Goal: Task Accomplishment & Management: Use online tool/utility

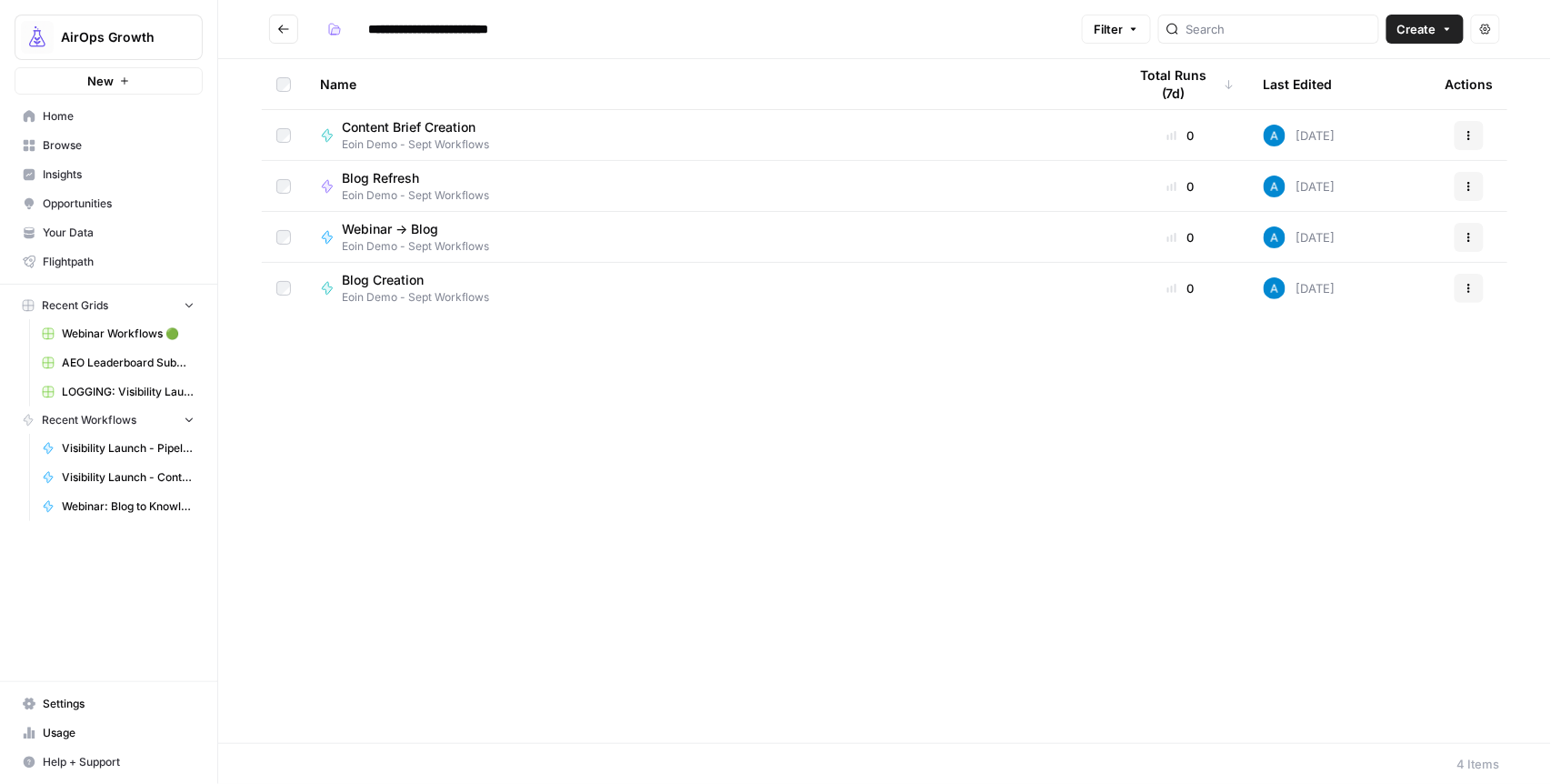
click at [431, 125] on span "Content Brief Creation" at bounding box center [409, 126] width 134 height 18
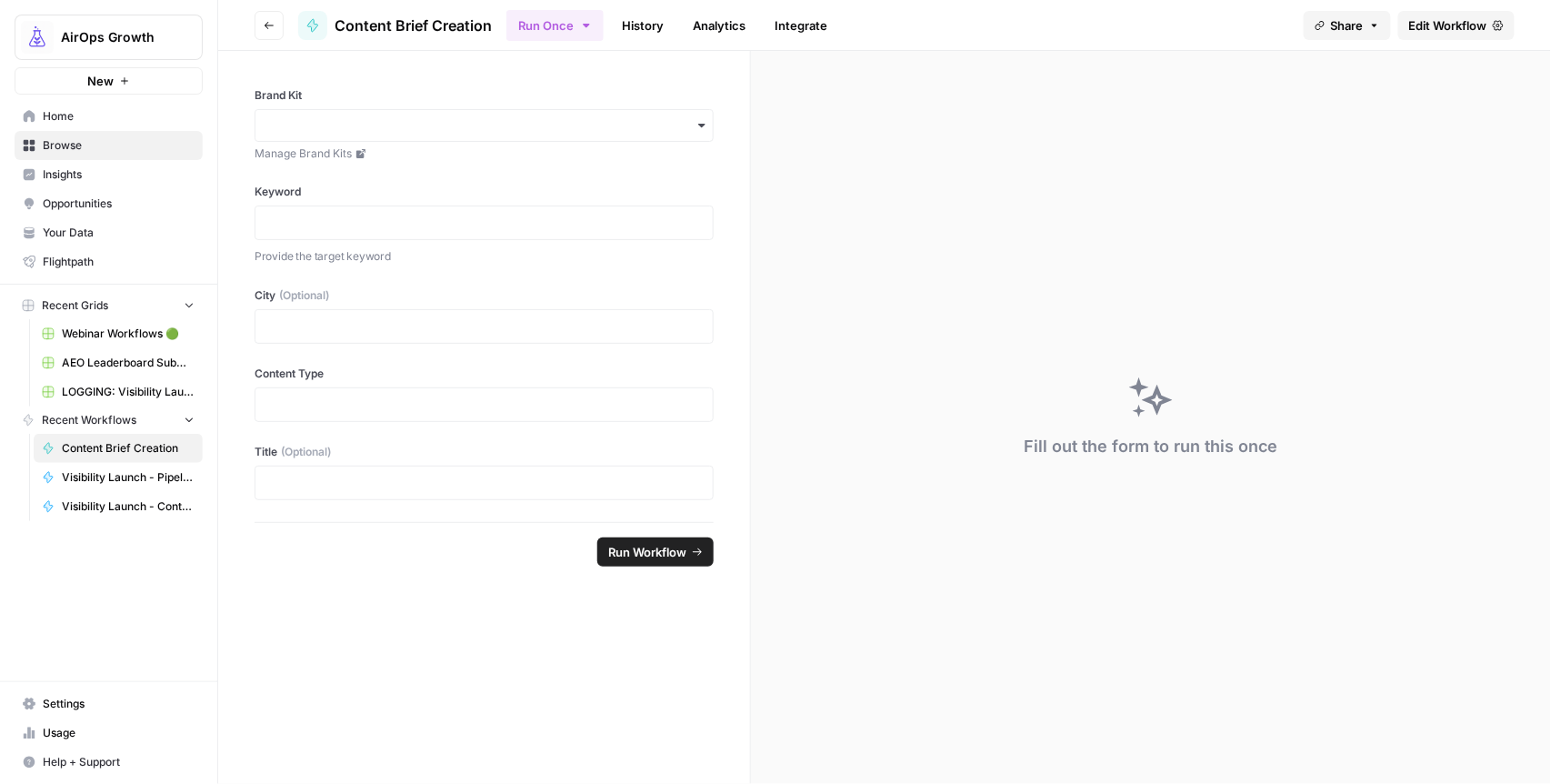
click at [641, 29] on link "History" at bounding box center [642, 25] width 63 height 29
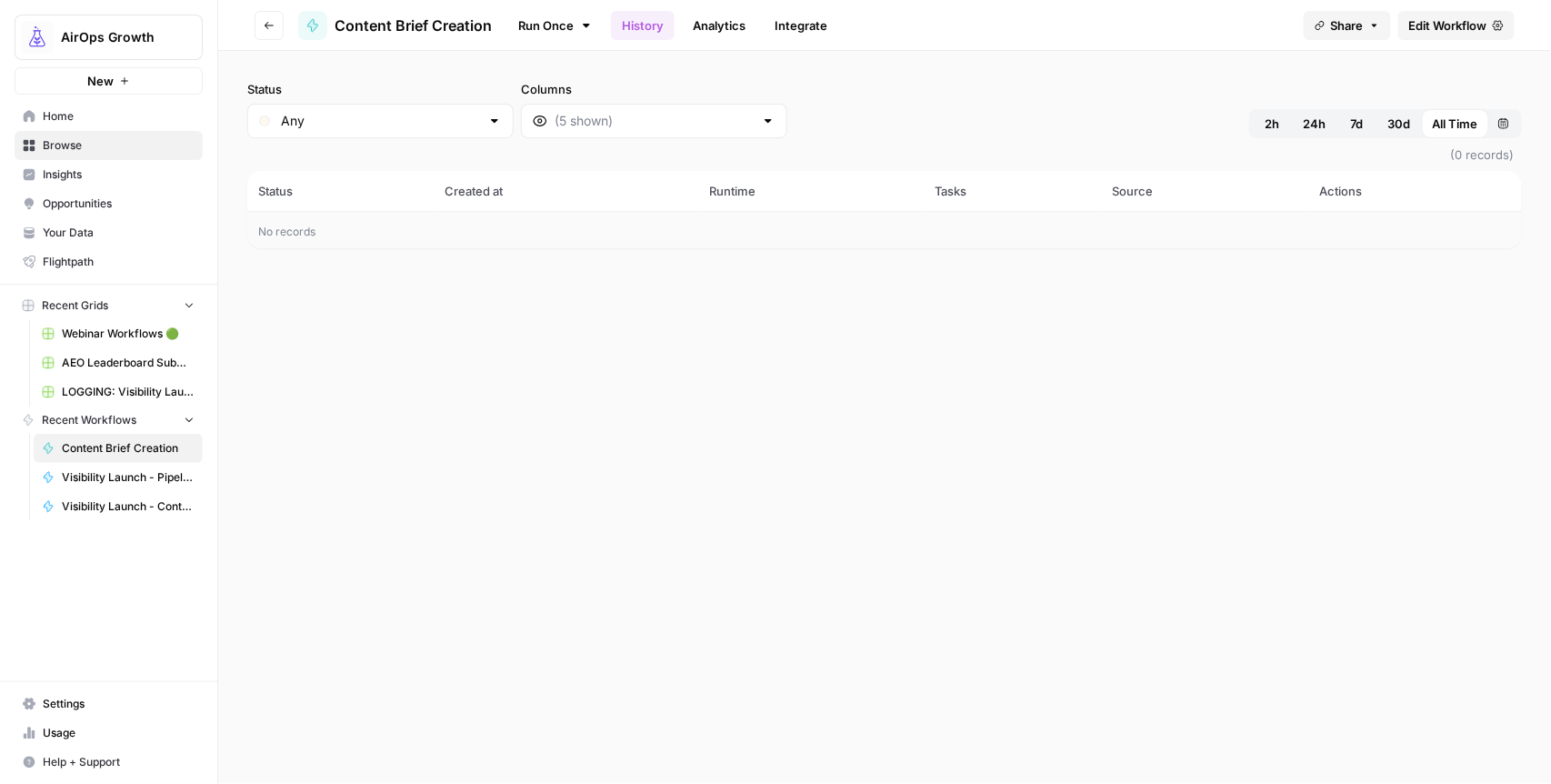
click at [271, 35] on button "Go back" at bounding box center [269, 25] width 29 height 29
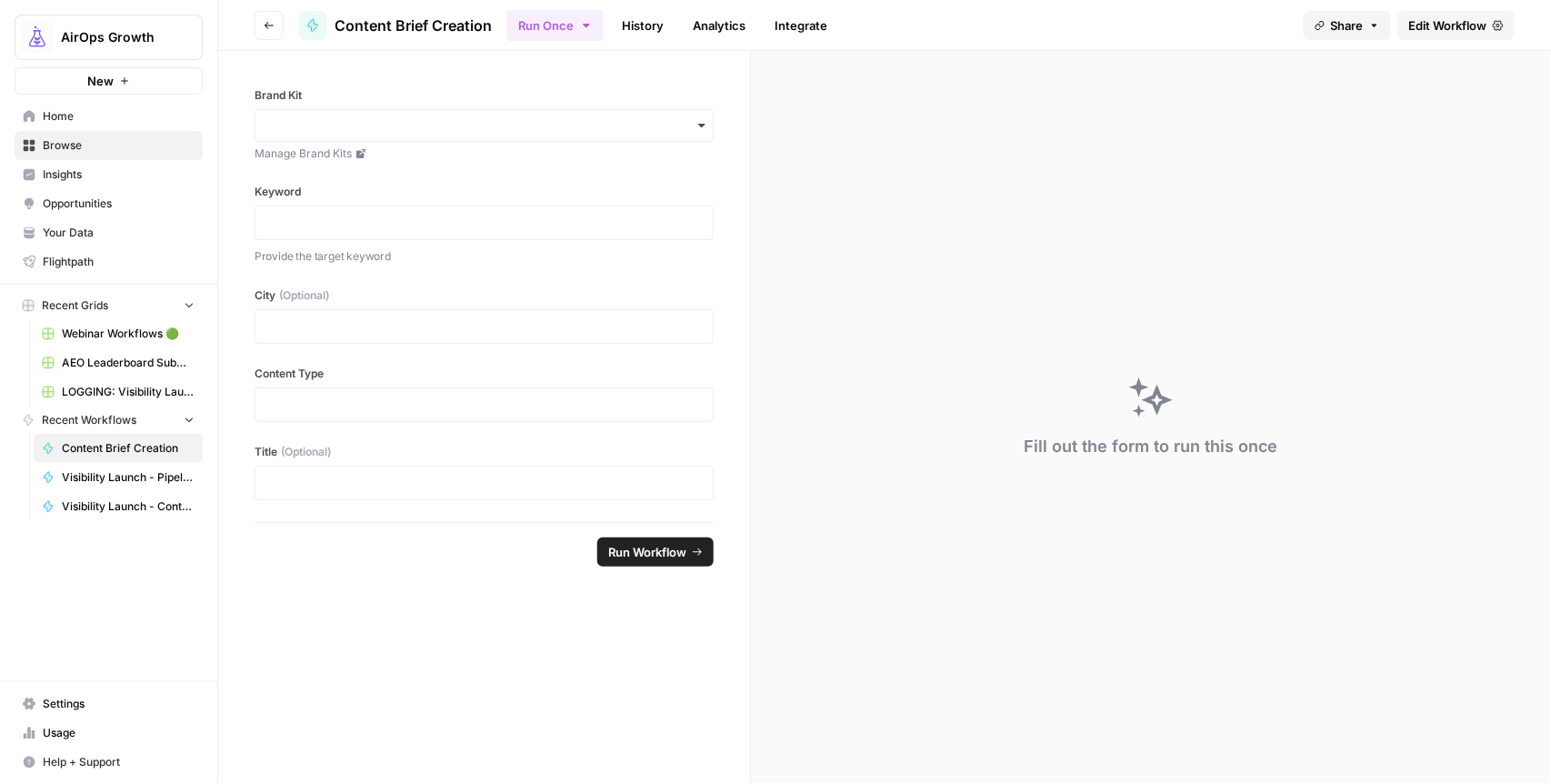
click at [271, 35] on button "Go back" at bounding box center [269, 25] width 29 height 29
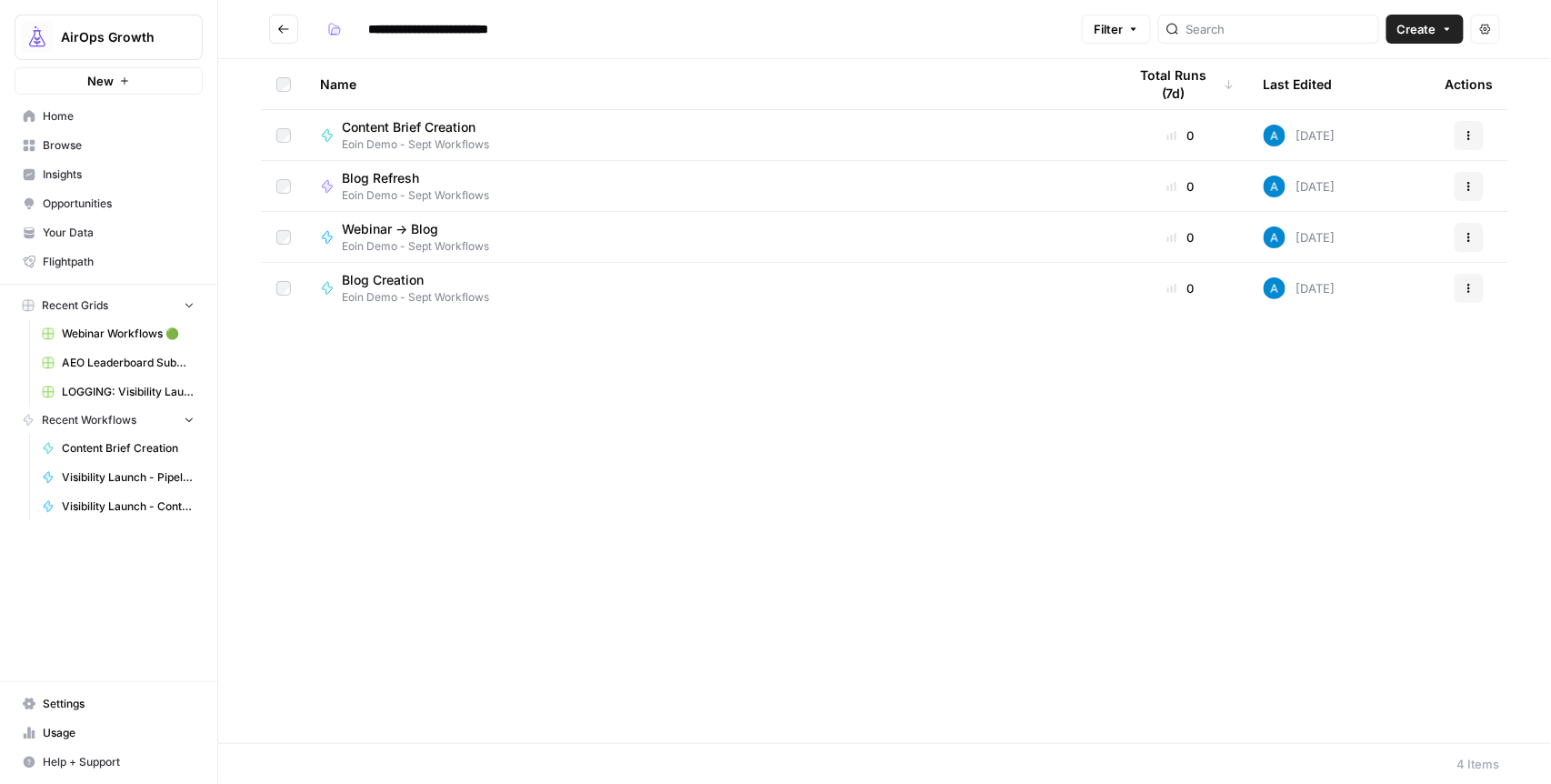
click at [435, 178] on span "Blog Refresh" at bounding box center [408, 178] width 133 height 18
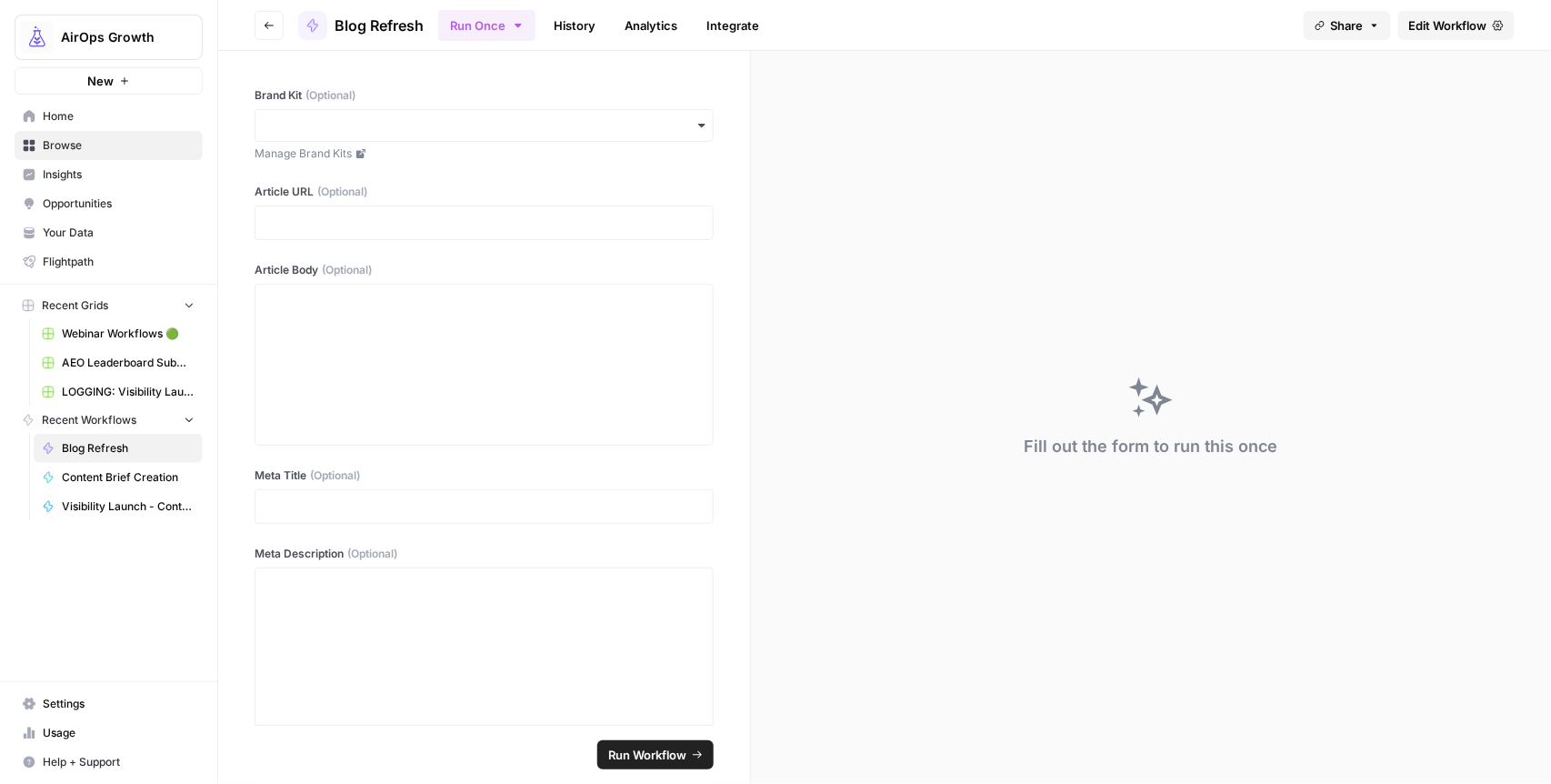
click at [277, 26] on button "Go back" at bounding box center [269, 25] width 29 height 29
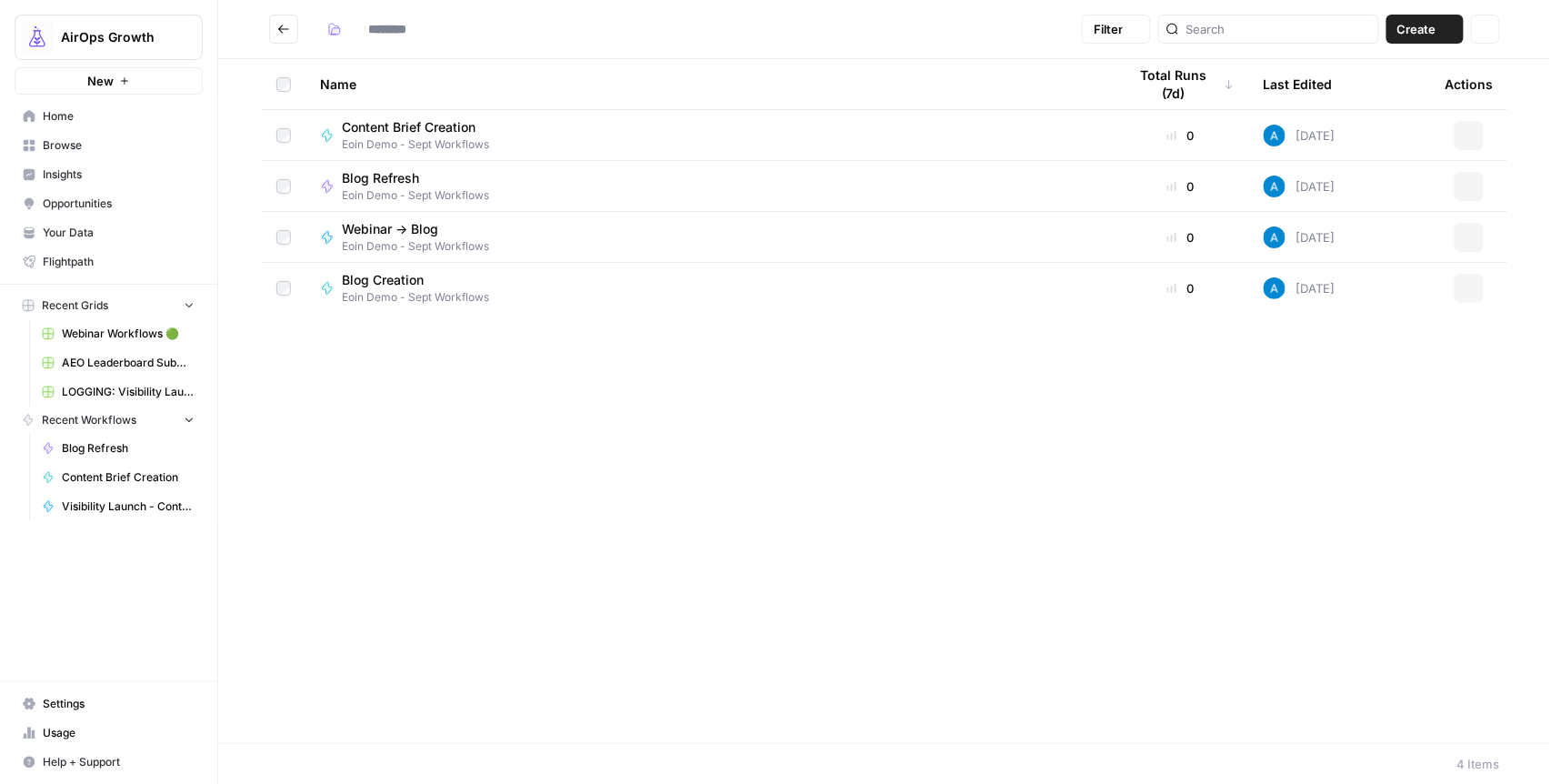
type input "**********"
click at [403, 291] on span "Eoin Demo - Sept Workflows" at bounding box center [416, 297] width 147 height 16
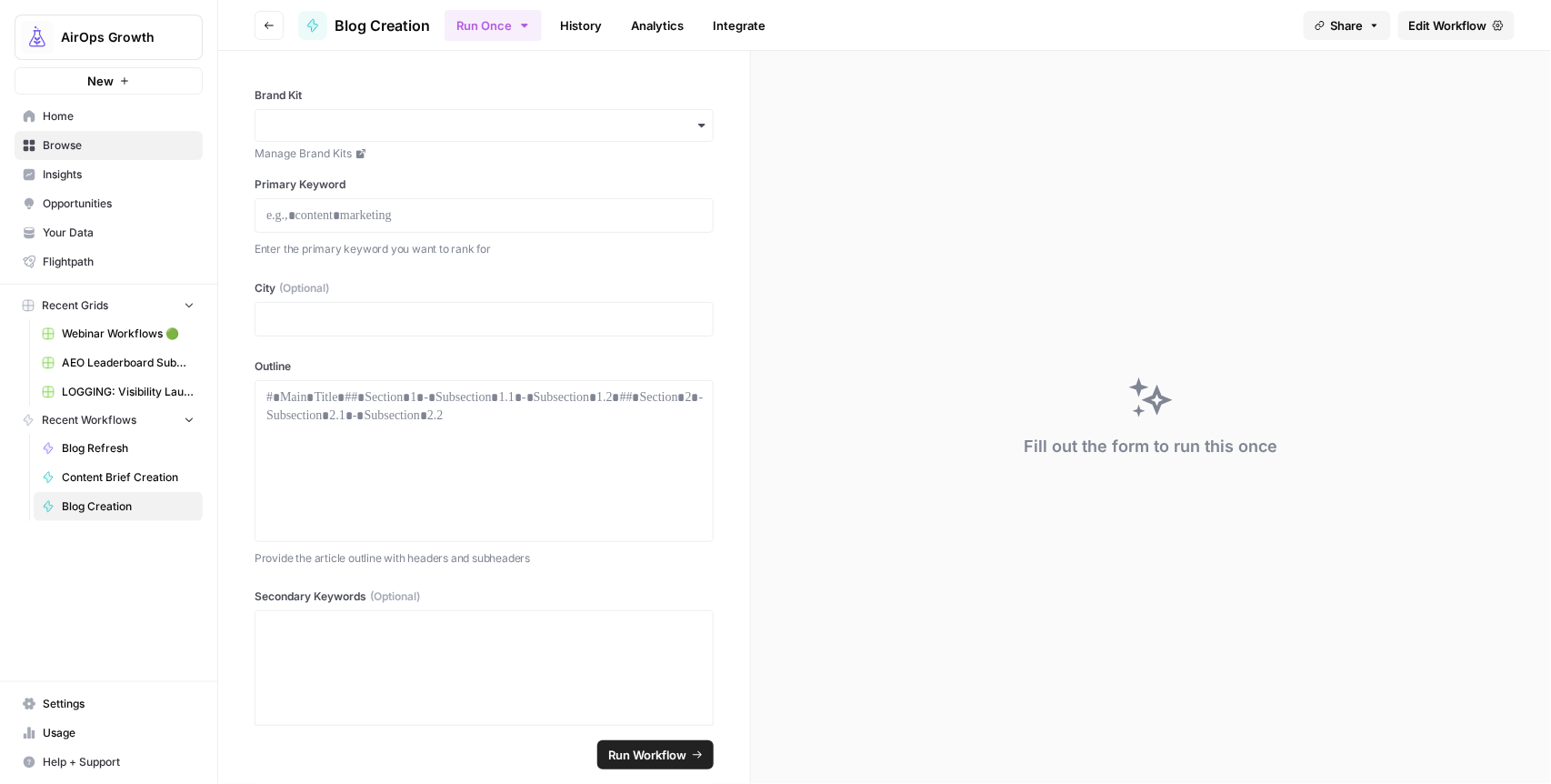
click at [588, 21] on link "History" at bounding box center [581, 25] width 63 height 29
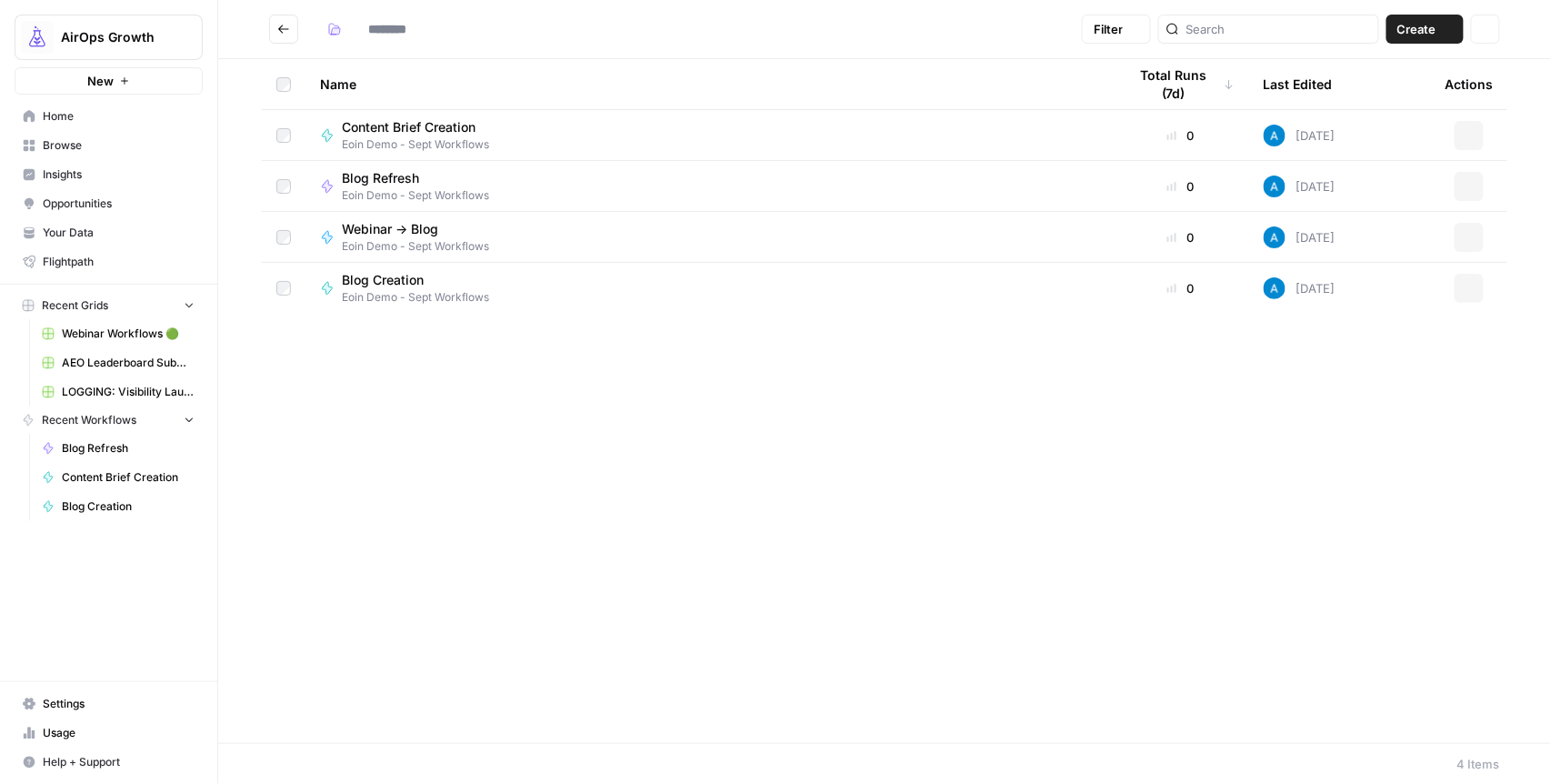
type input "**********"
click at [371, 223] on span "Webinar -> Blog" at bounding box center [408, 229] width 133 height 18
type input "**********"
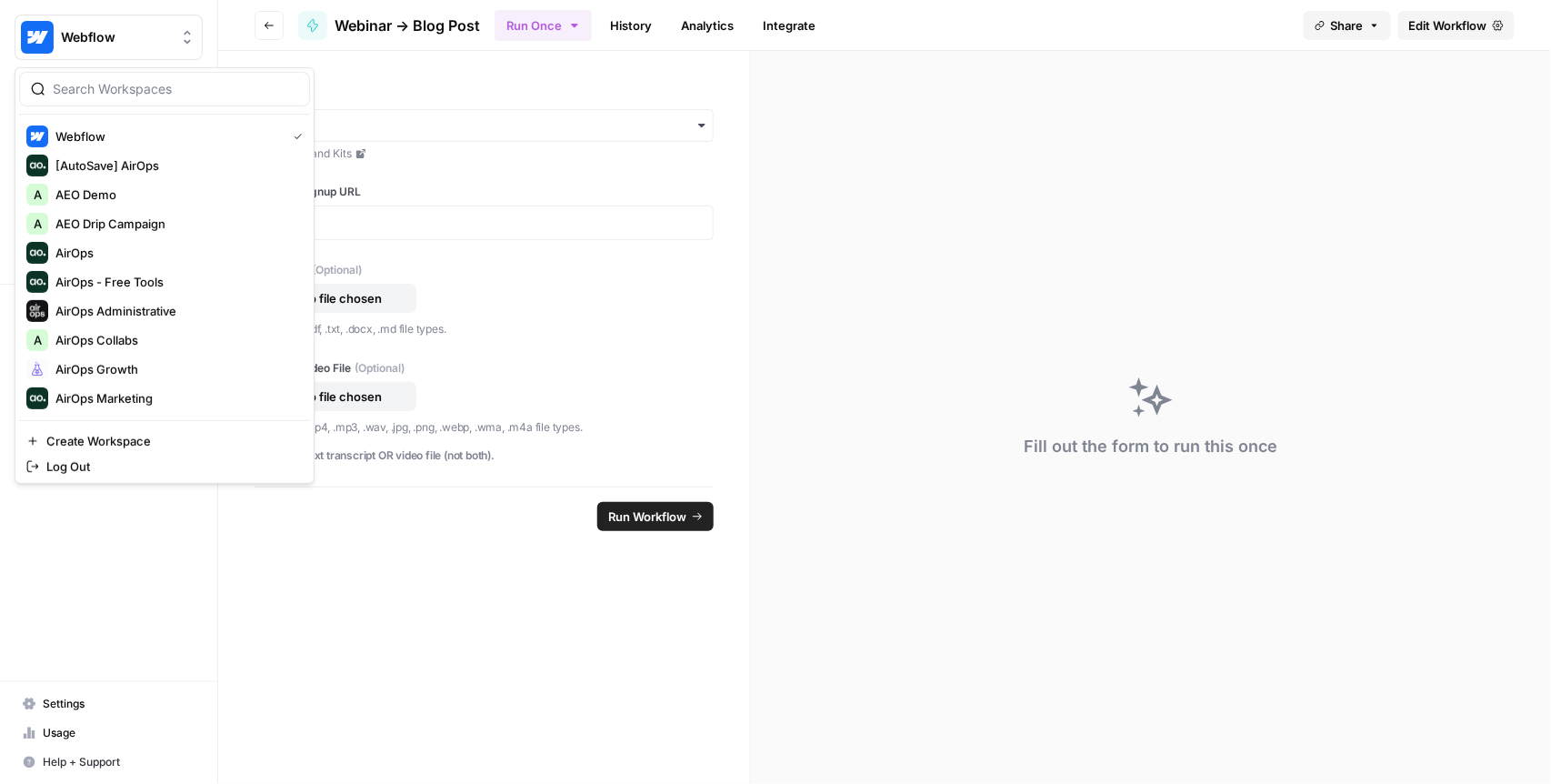
click at [162, 45] on span "Webflow" at bounding box center [116, 36] width 110 height 18
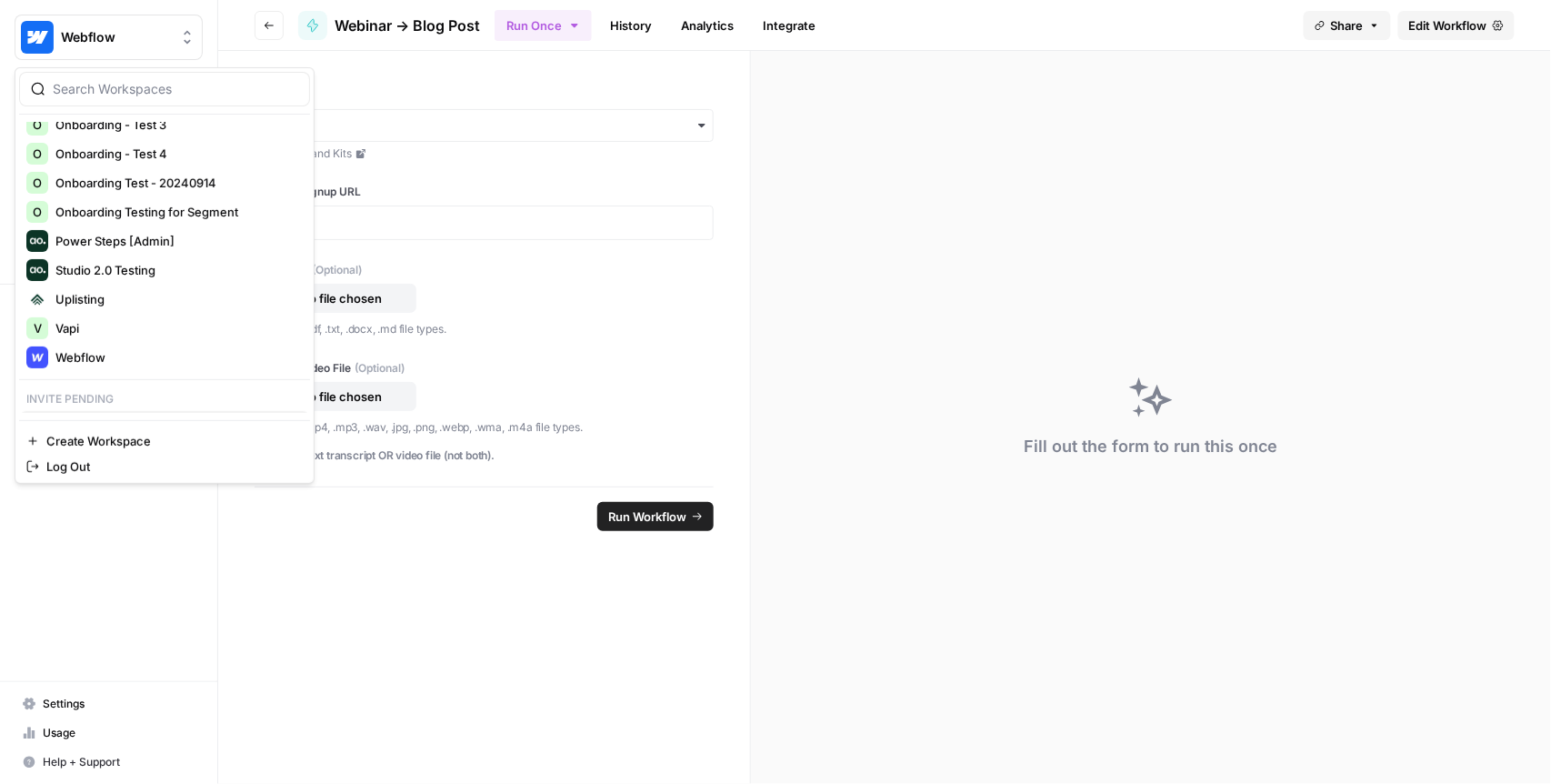
scroll to position [796, 0]
click at [126, 98] on input "search" at bounding box center [175, 89] width 245 height 18
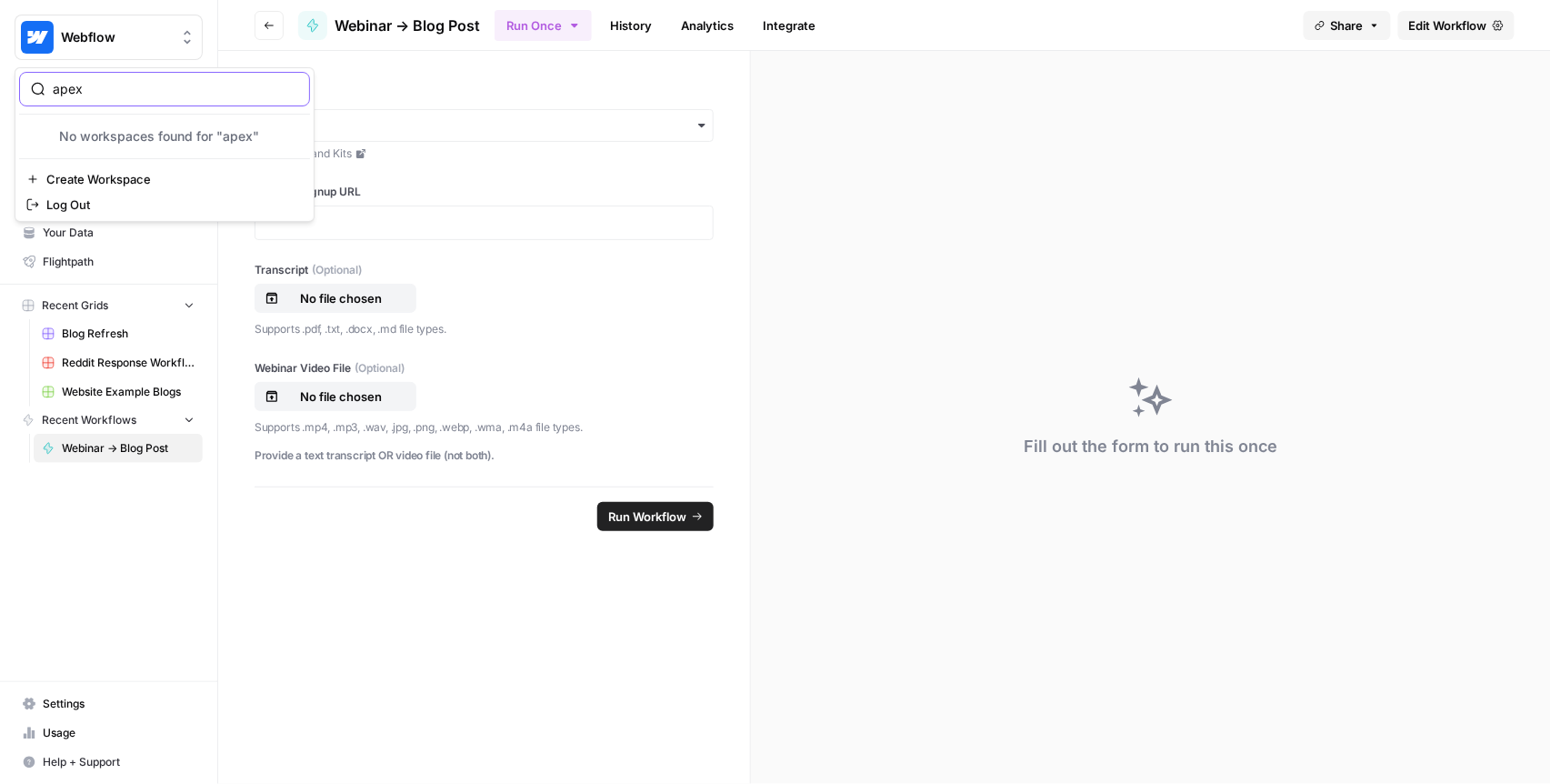
scroll to position [0, 0]
type input "apex"
click at [92, 84] on input "apex" at bounding box center [175, 89] width 245 height 18
click at [292, 90] on input "apex" at bounding box center [175, 89] width 245 height 18
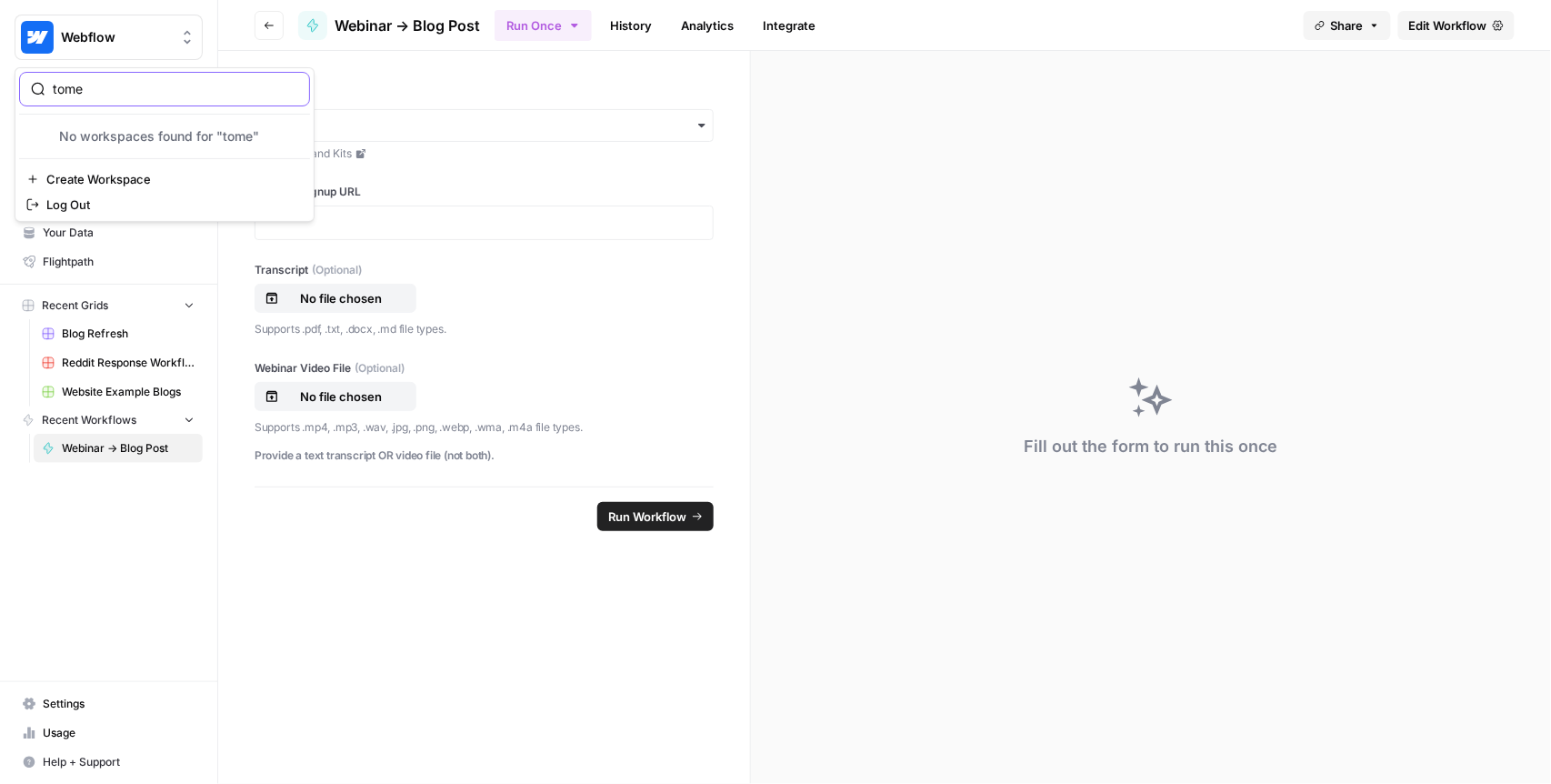
type input "tome"
click at [97, 83] on input "tome" at bounding box center [175, 89] width 245 height 18
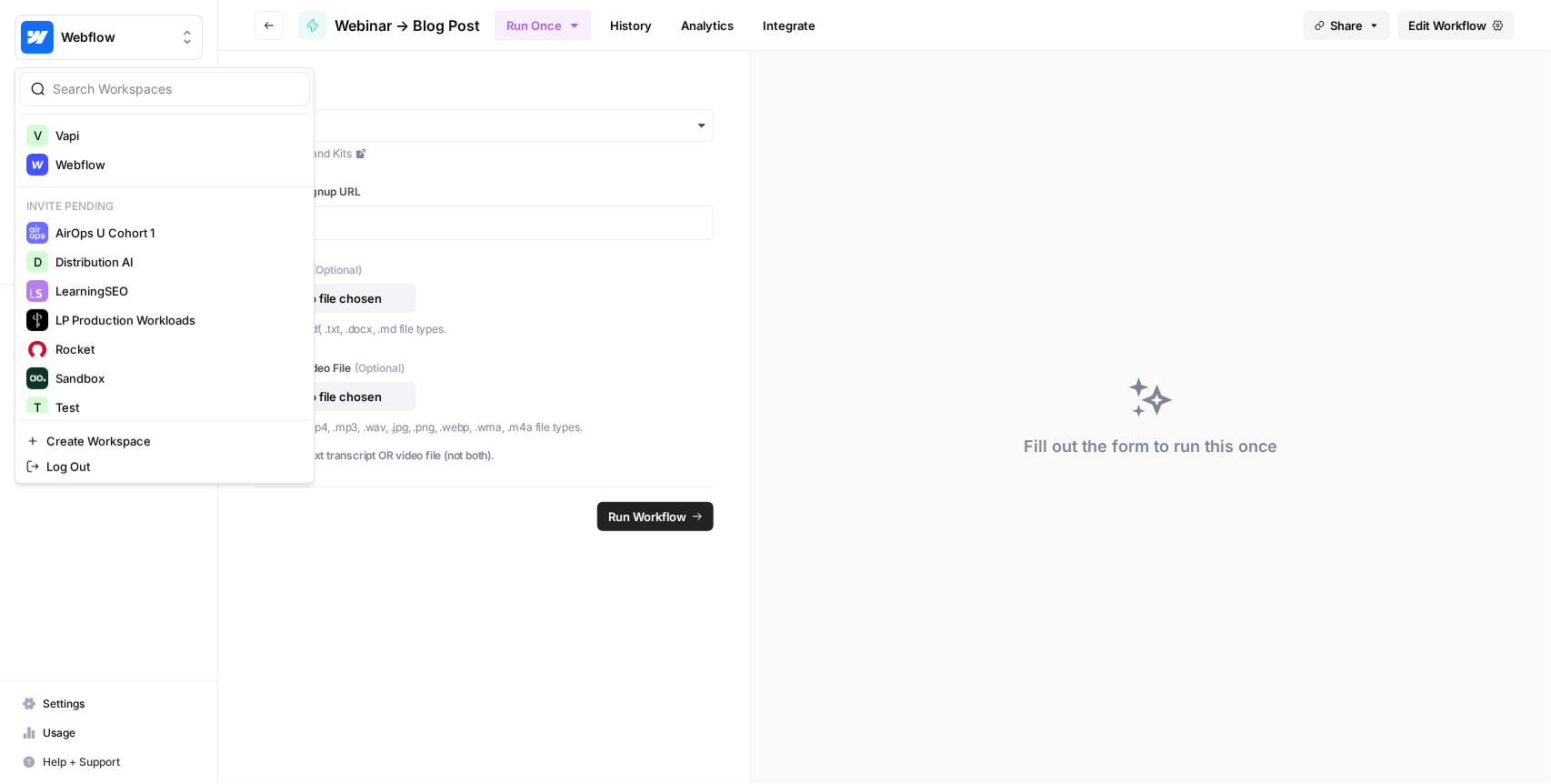
scroll to position [999, 0]
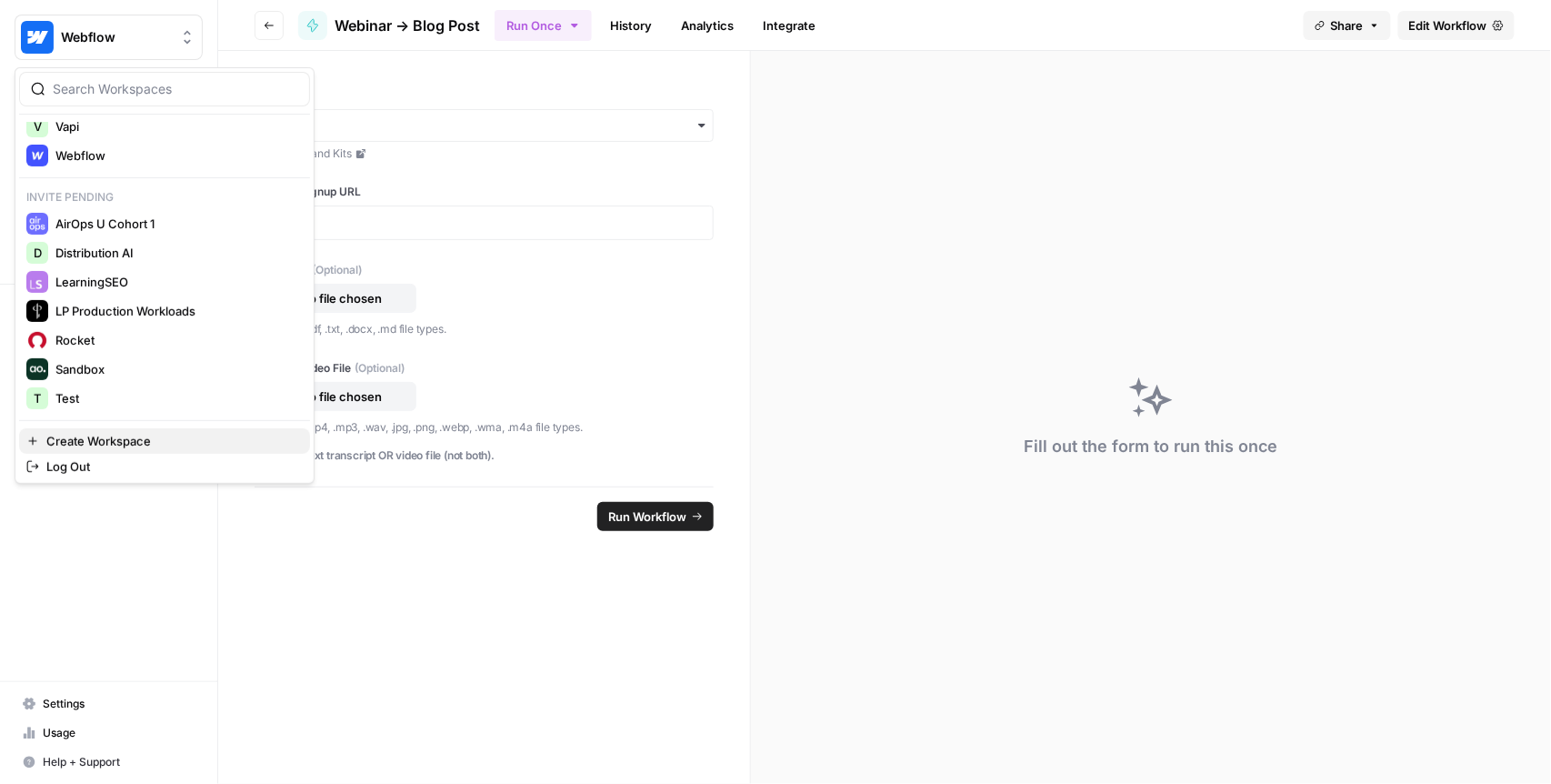
click at [81, 444] on span "Create Workspace" at bounding box center [170, 440] width 249 height 18
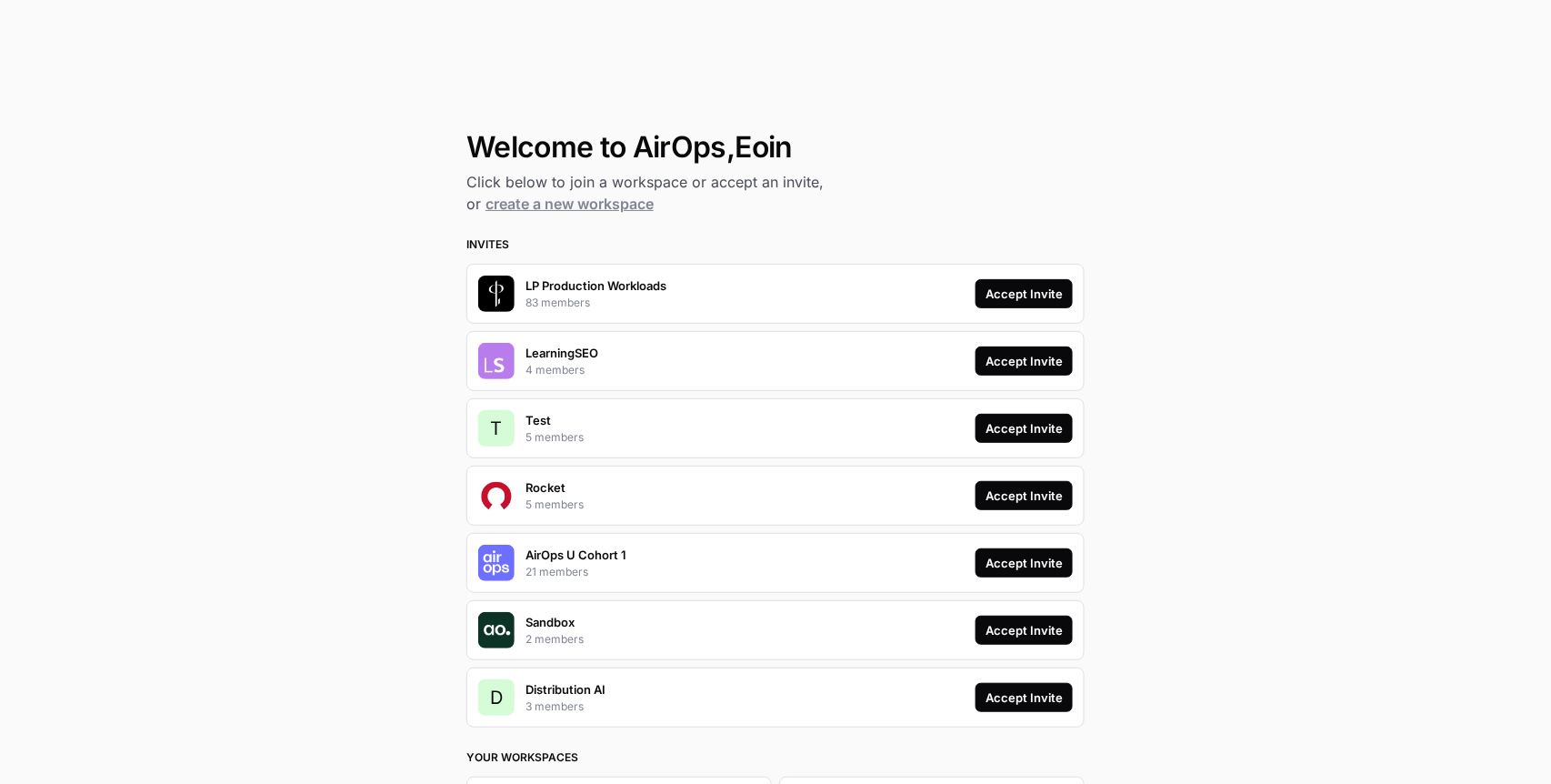
click at [1024, 292] on div "Accept Invite" at bounding box center [1023, 293] width 78 height 18
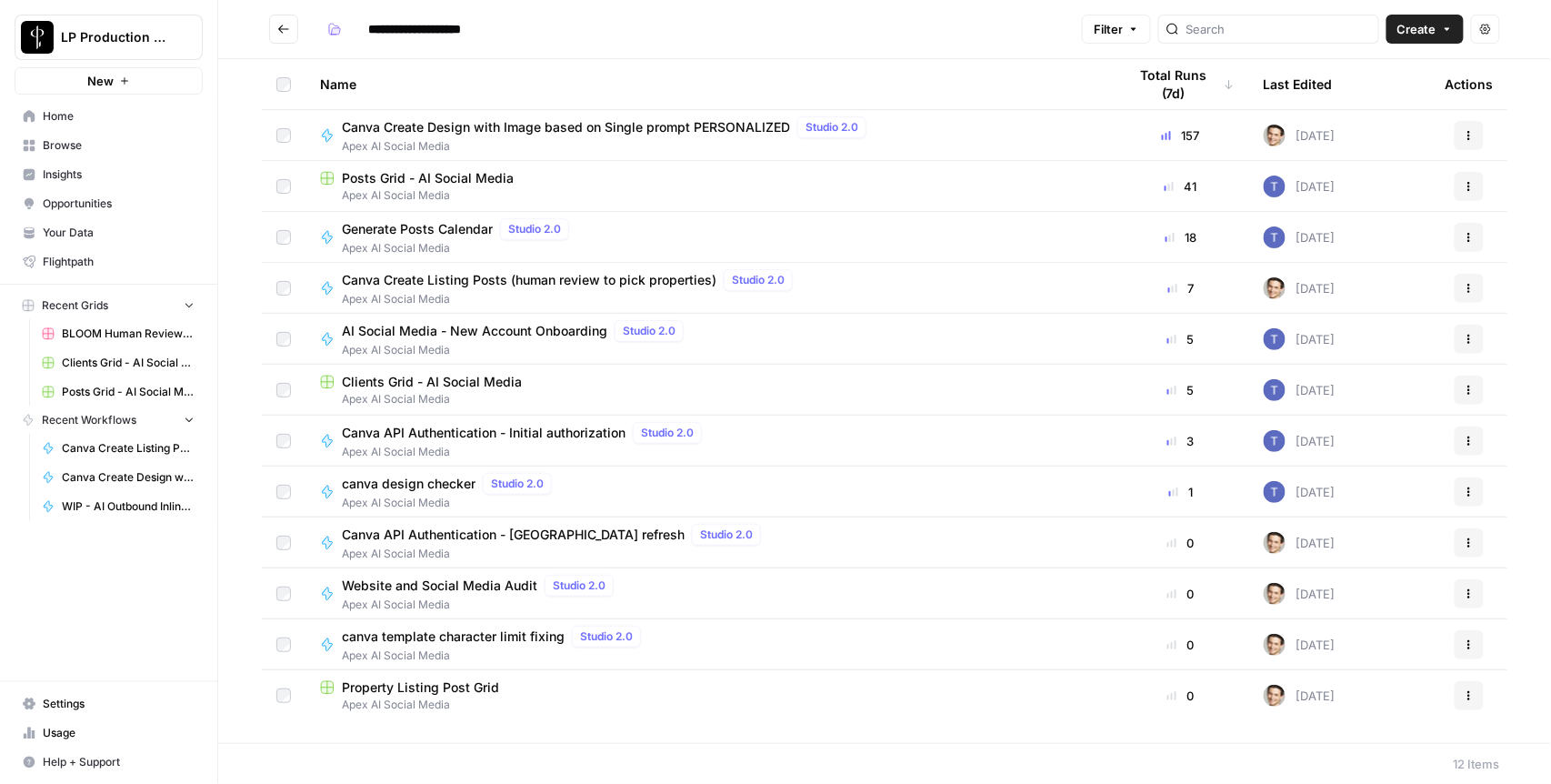
click at [494, 138] on span "Apex AI Social Media" at bounding box center [607, 146] width 531 height 16
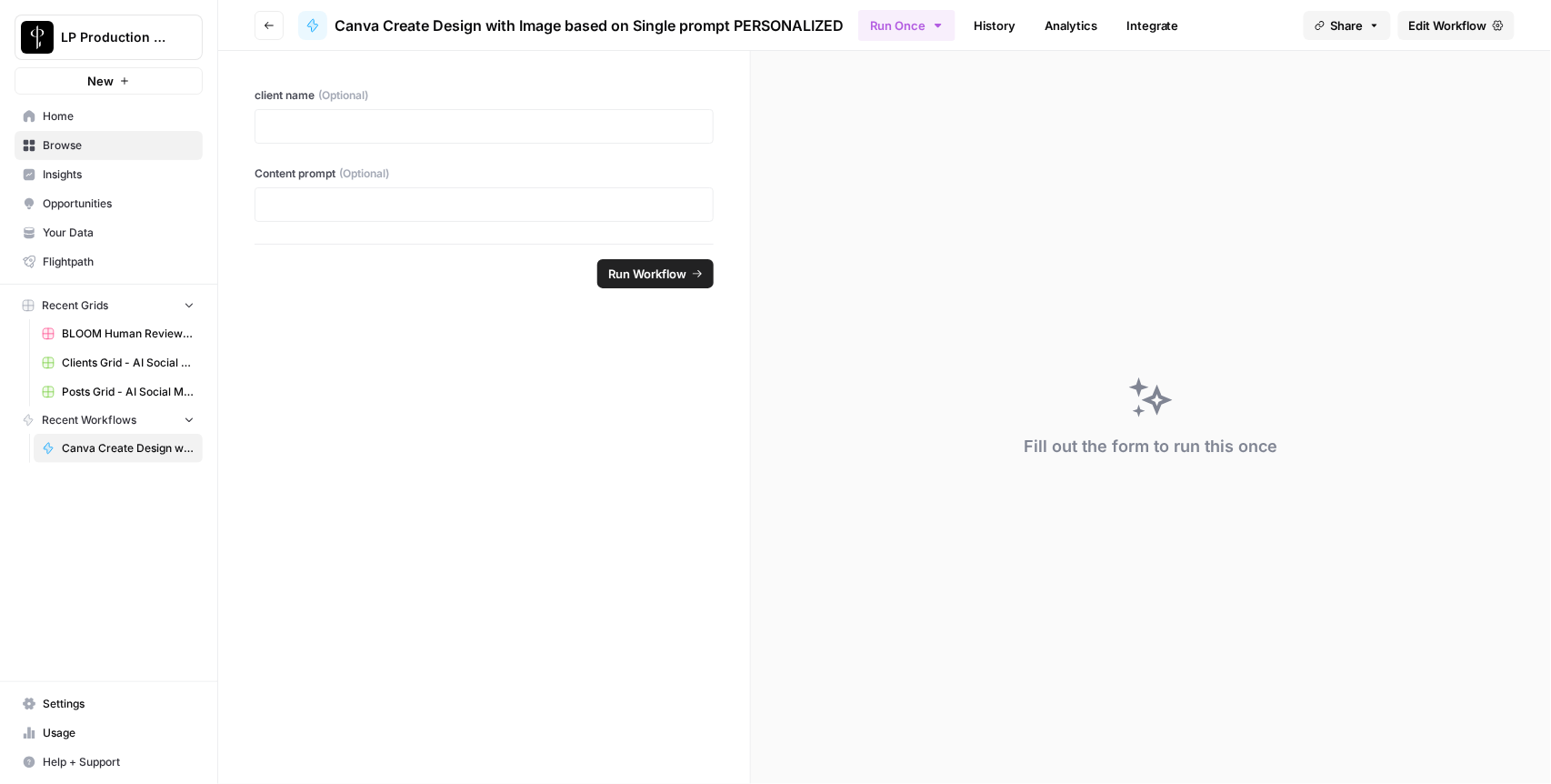
click at [279, 25] on button "Go back" at bounding box center [269, 25] width 29 height 29
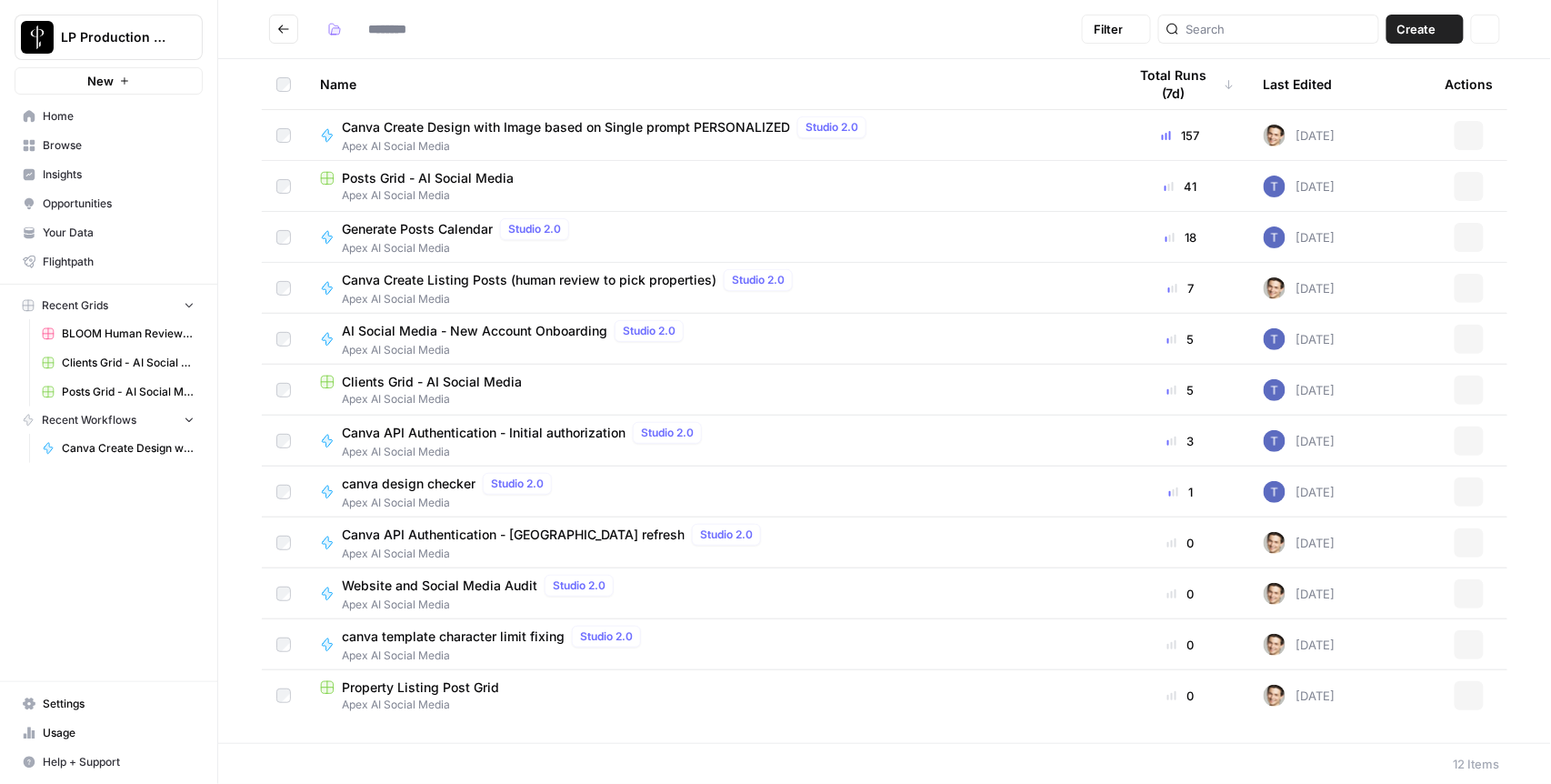
type input "**********"
click at [443, 187] on span "Posts Grid - AI Social Media" at bounding box center [427, 178] width 171 height 18
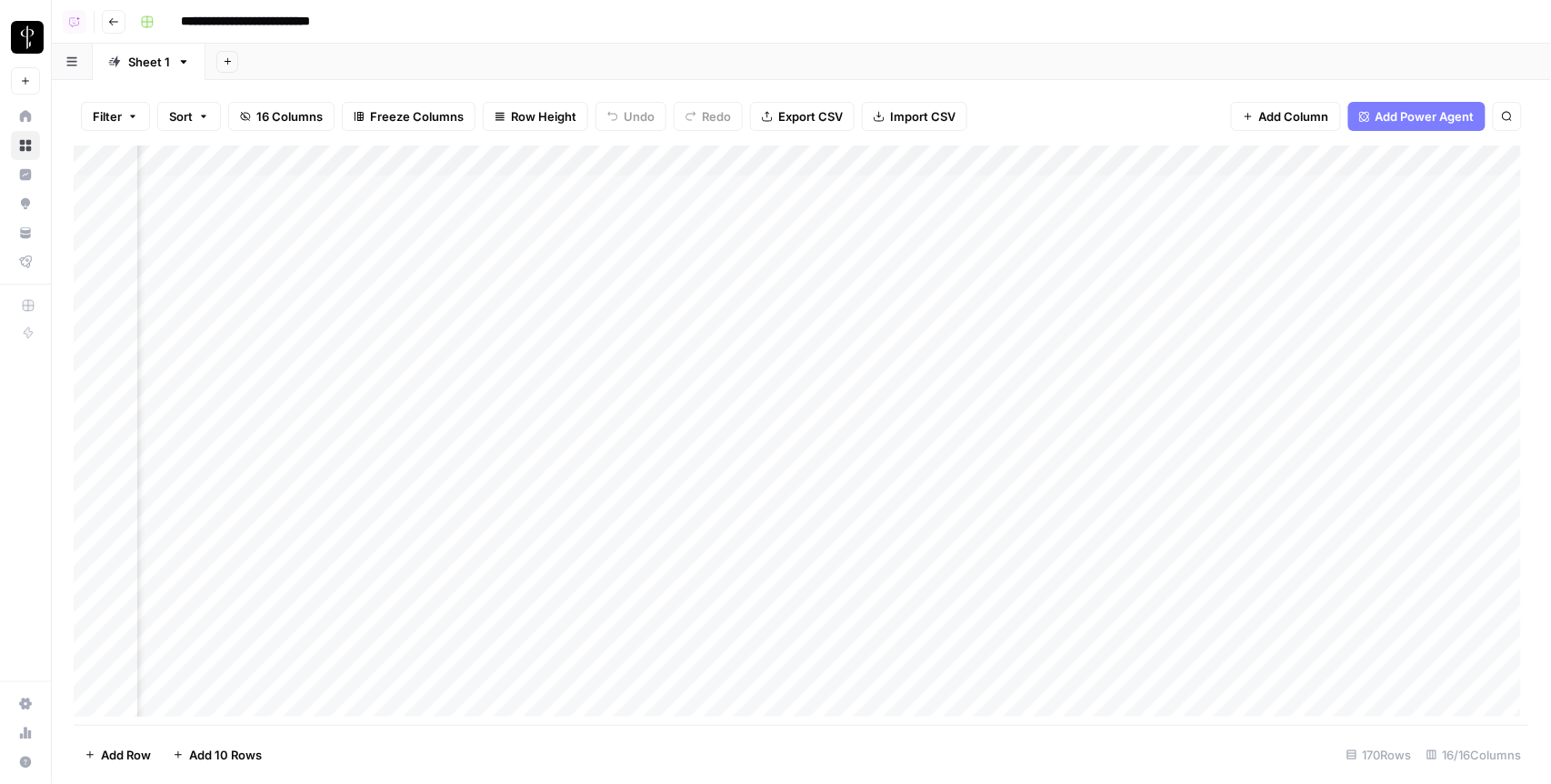
scroll to position [0, 623]
click at [619, 213] on div "Add Column" at bounding box center [801, 436] width 1456 height 580
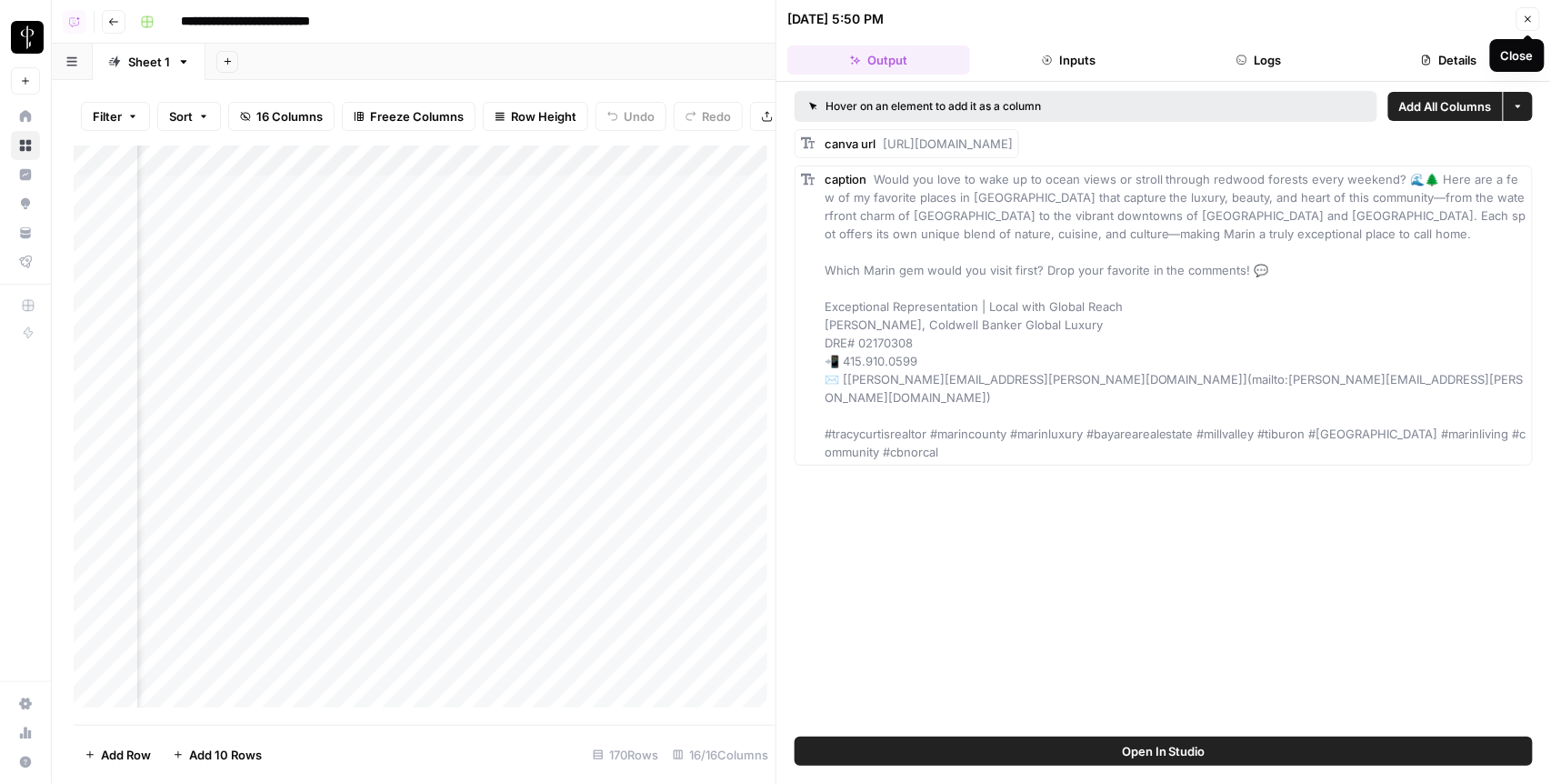
click at [1522, 18] on icon "button" at bounding box center [1527, 18] width 11 height 11
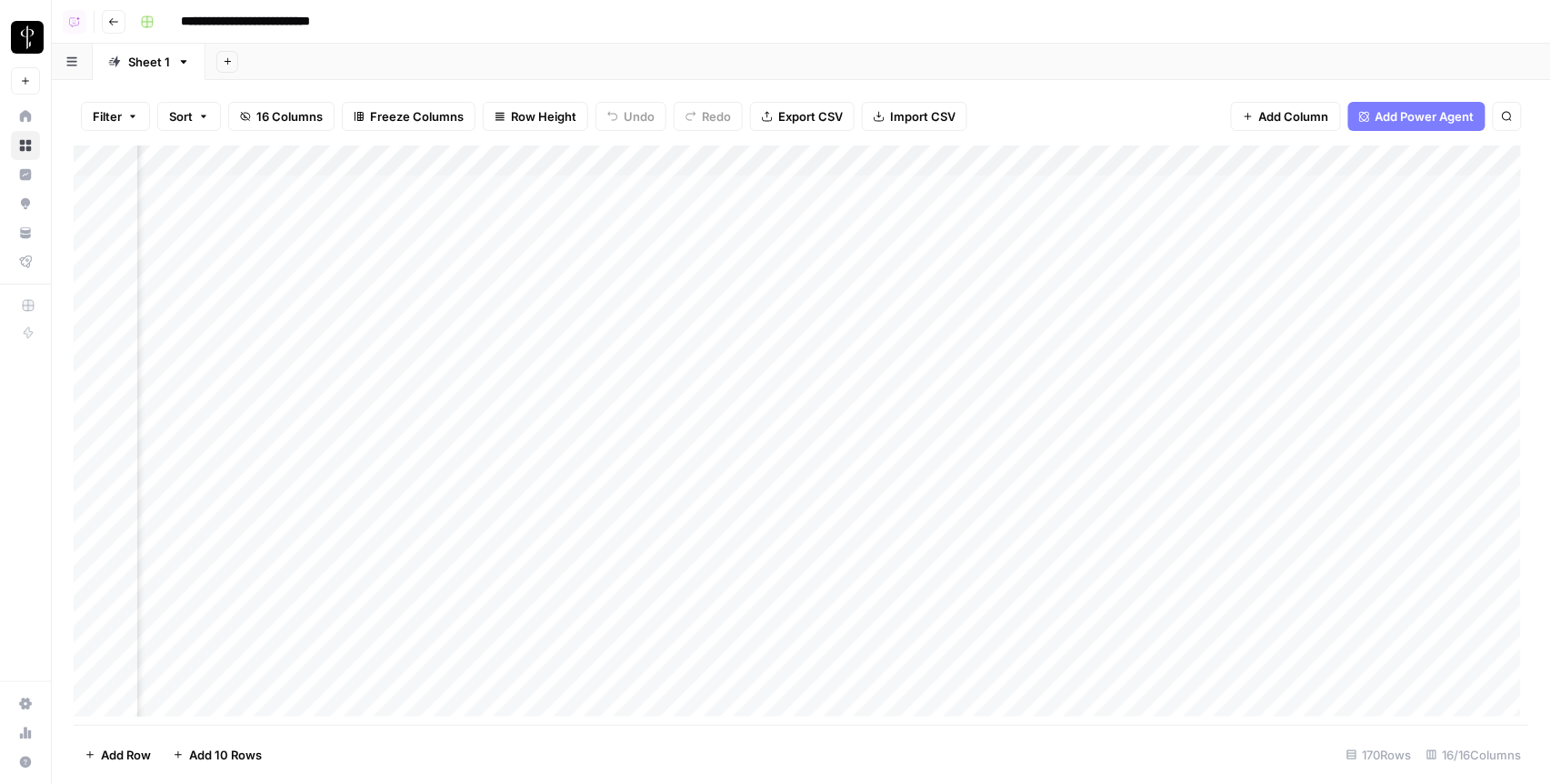
scroll to position [0, 969]
click at [706, 217] on div "Add Column" at bounding box center [801, 436] width 1456 height 580
click at [291, 122] on span "16 Columns" at bounding box center [289, 116] width 66 height 18
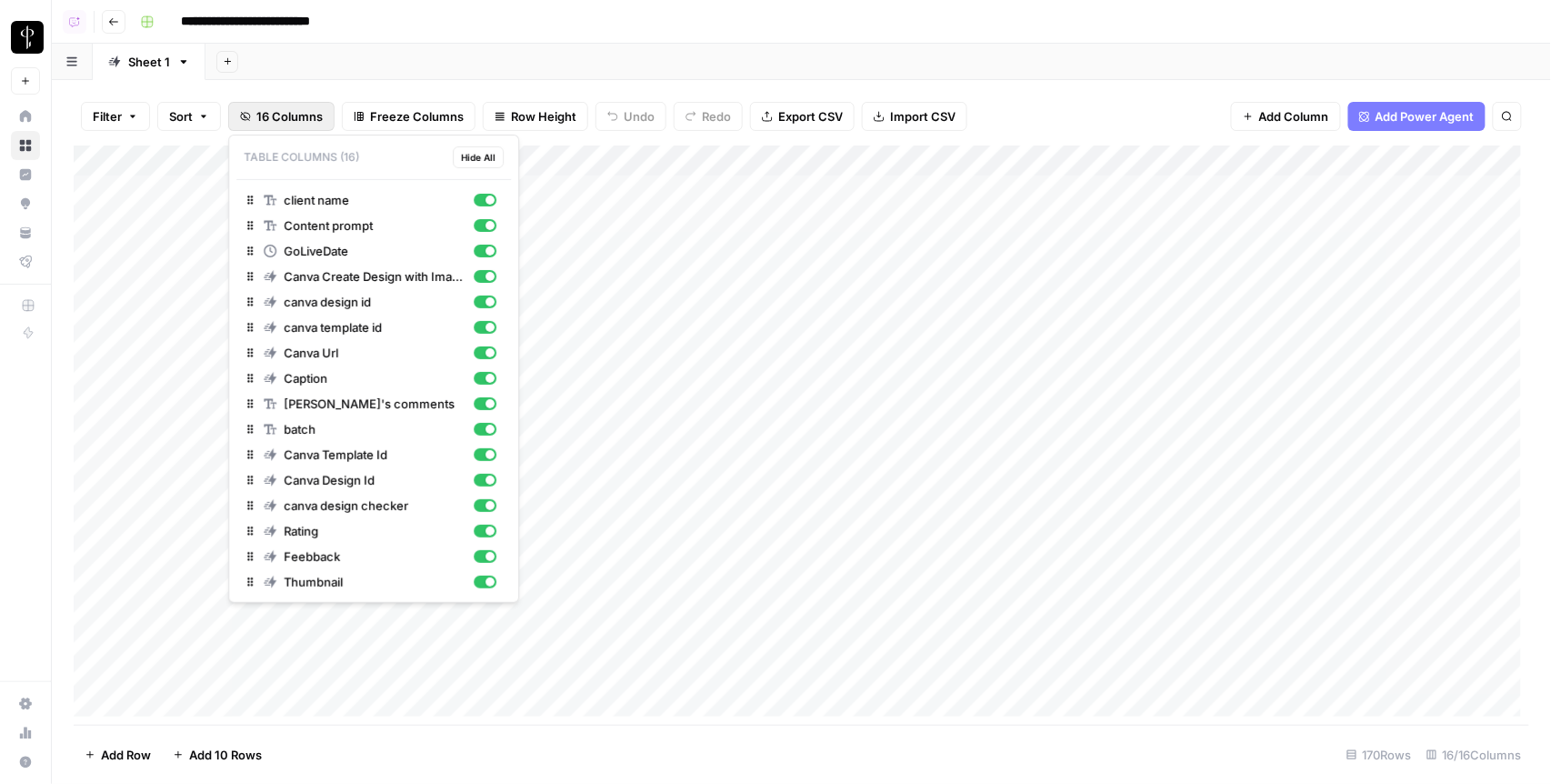
click at [617, 44] on div "Add Sheet" at bounding box center [878, 62] width 1345 height 36
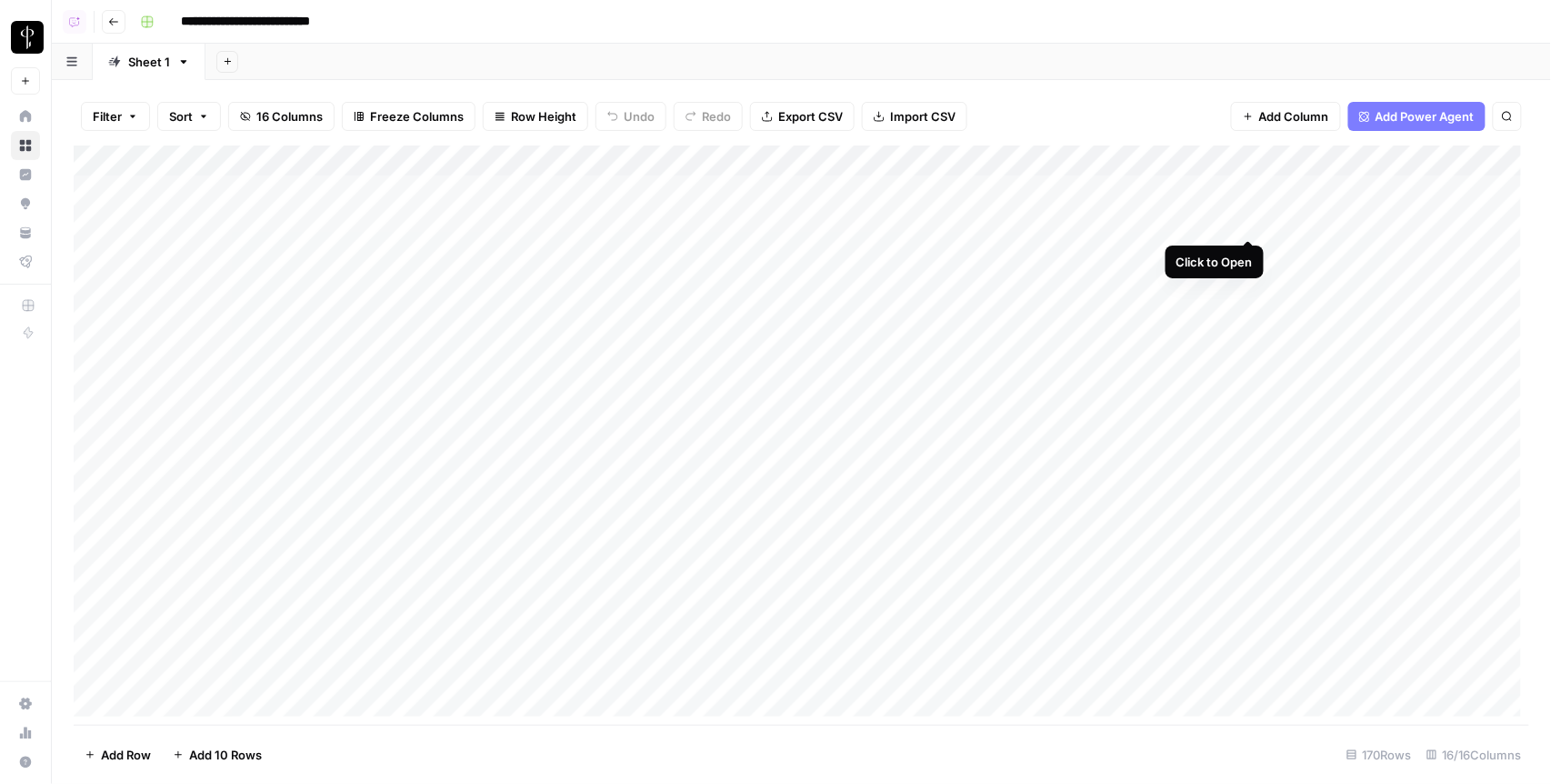
click at [1247, 219] on div "Add Column" at bounding box center [801, 436] width 1456 height 580
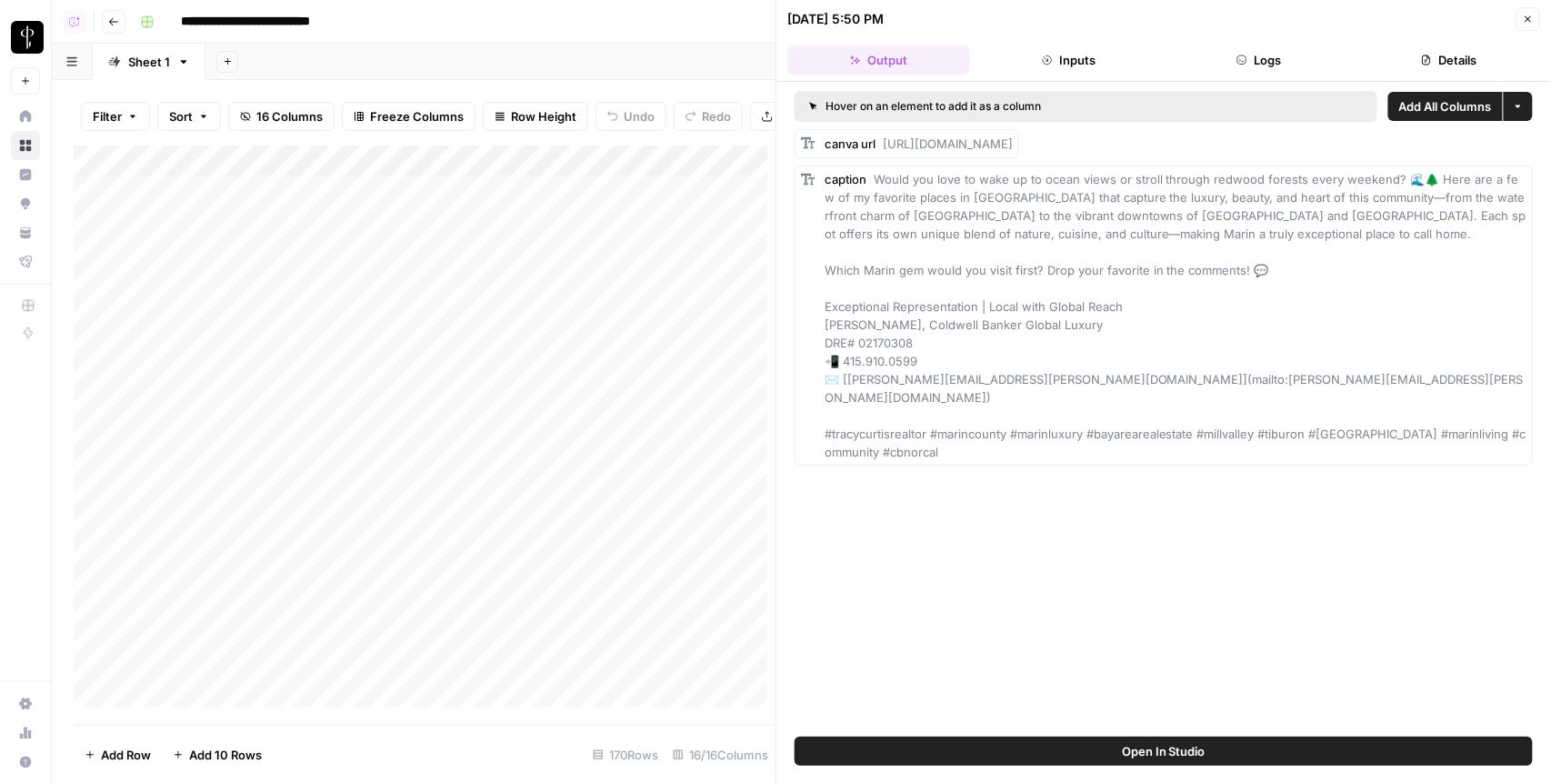
click at [1227, 57] on button "Logs" at bounding box center [1258, 59] width 183 height 29
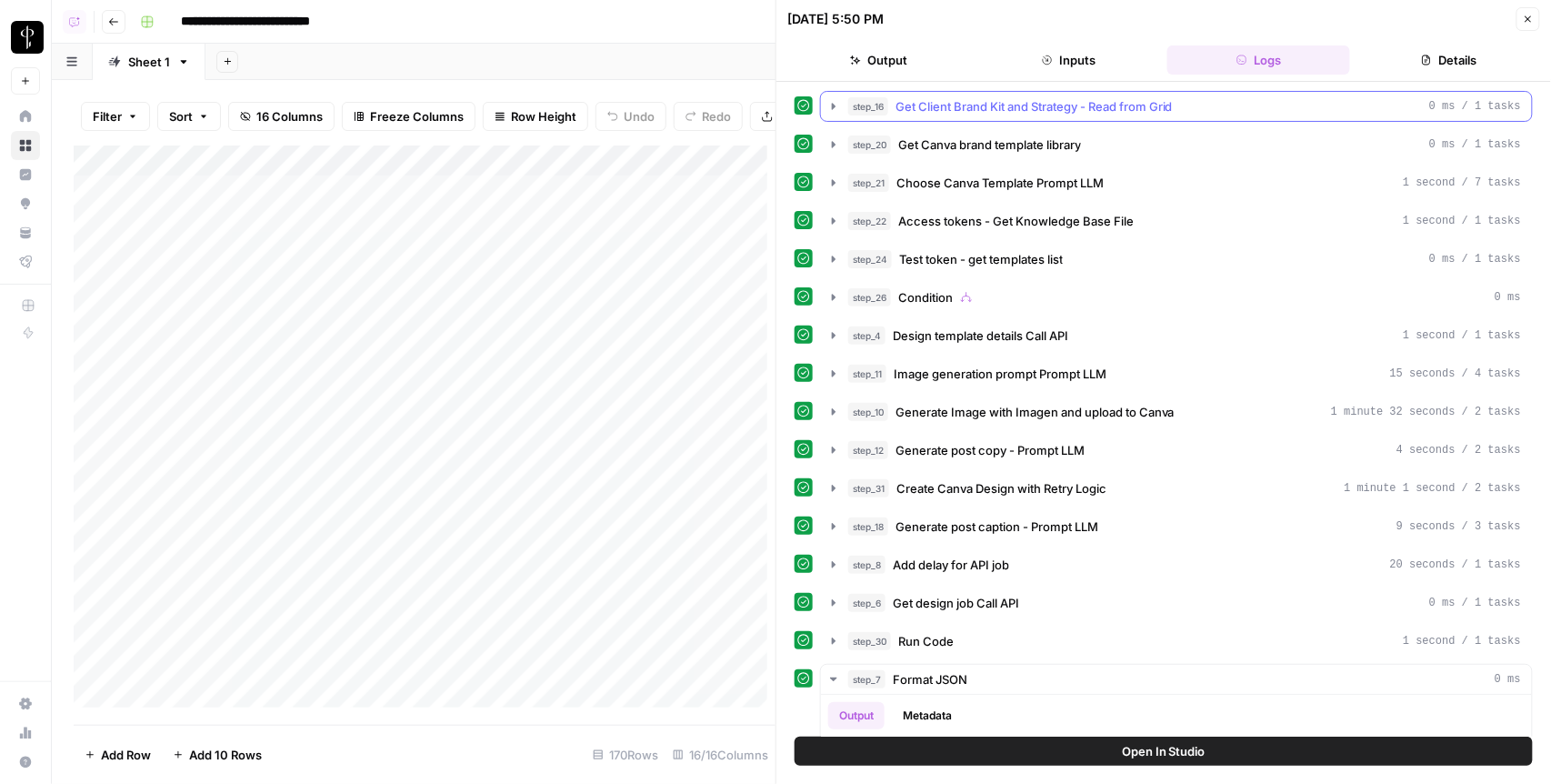
click at [834, 107] on icon "button" at bounding box center [834, 105] width 4 height 7
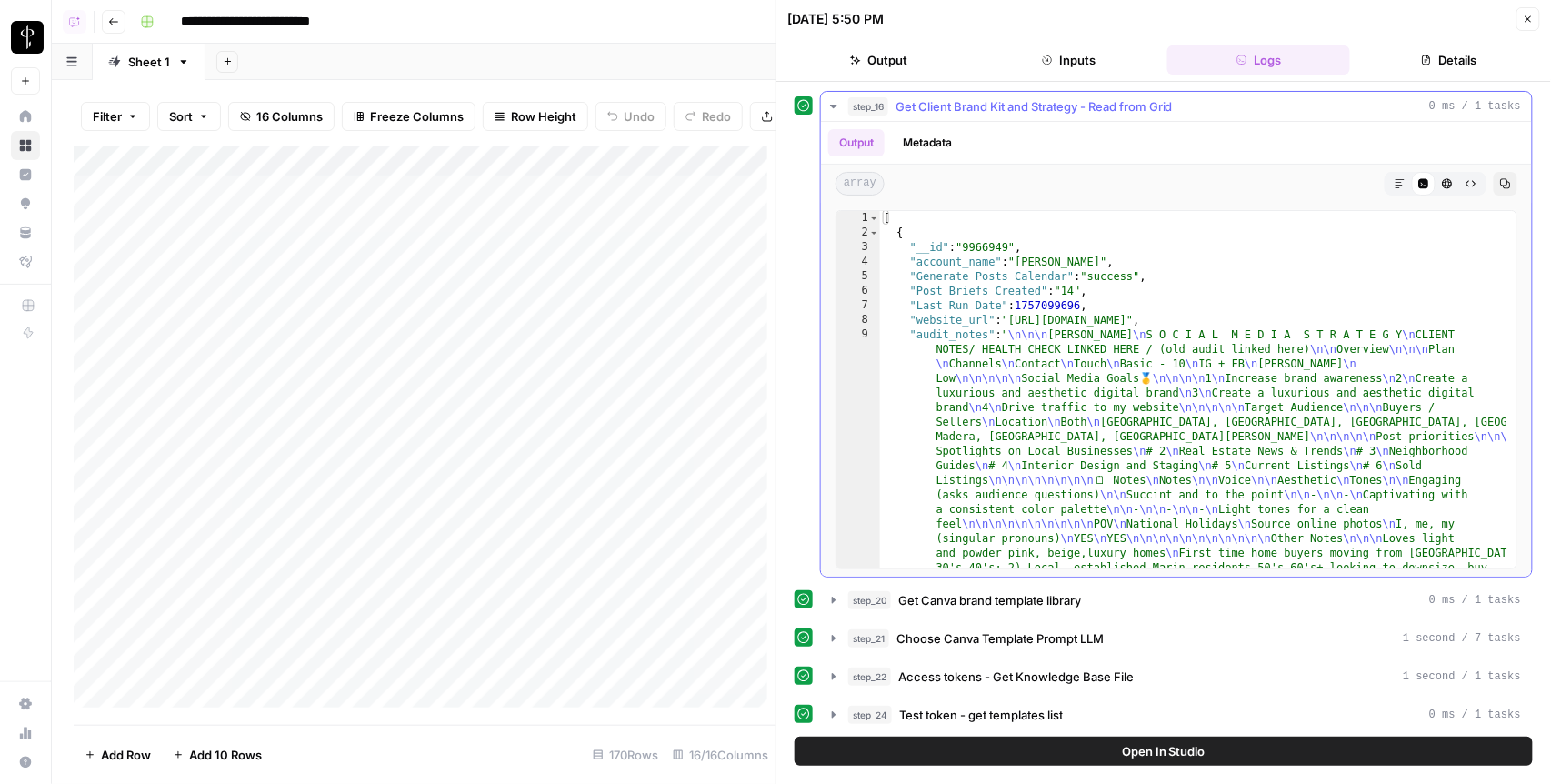
click at [834, 107] on icon "button" at bounding box center [833, 106] width 7 height 4
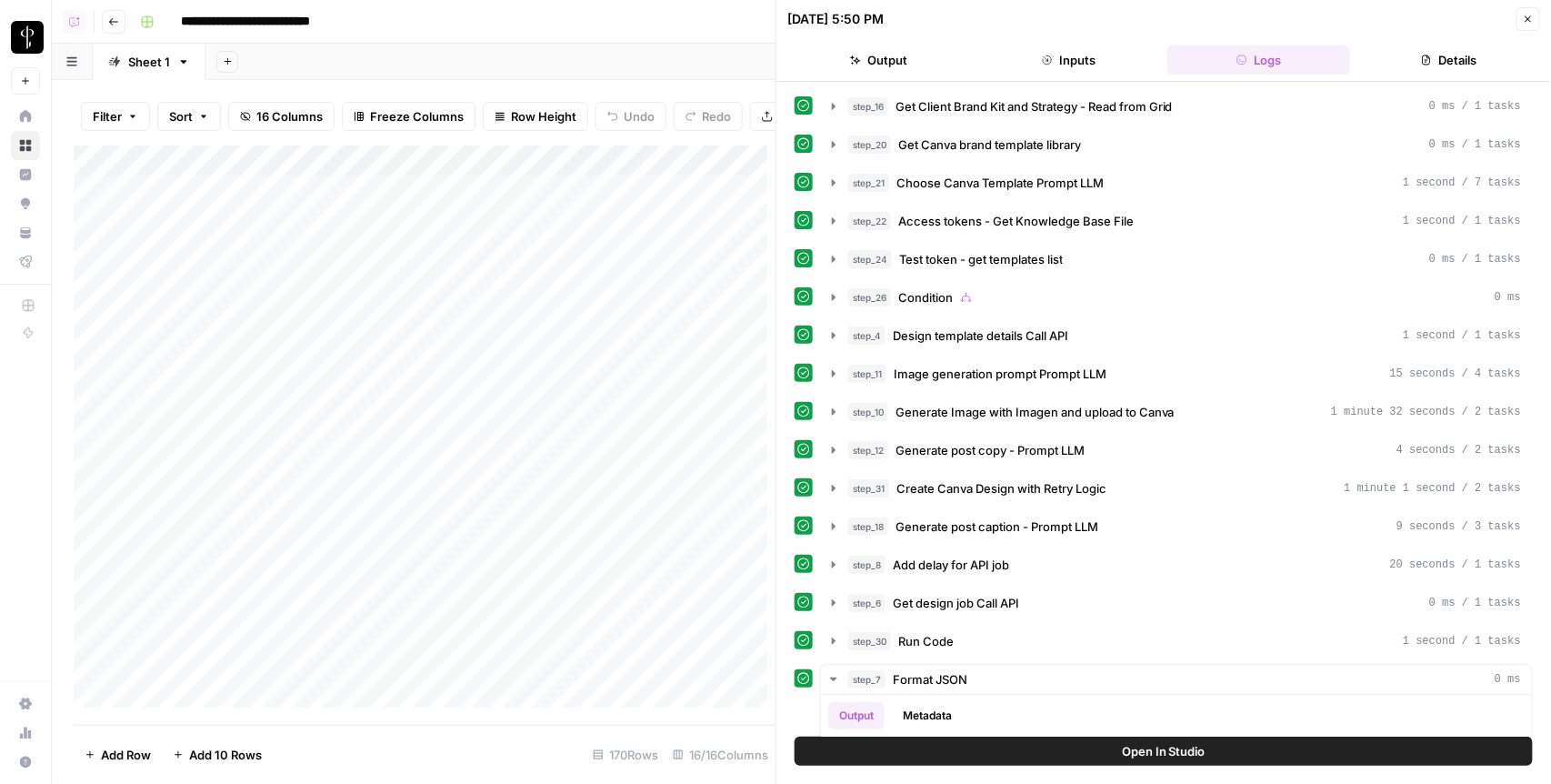
click at [1436, 62] on button "Details" at bounding box center [1449, 59] width 183 height 29
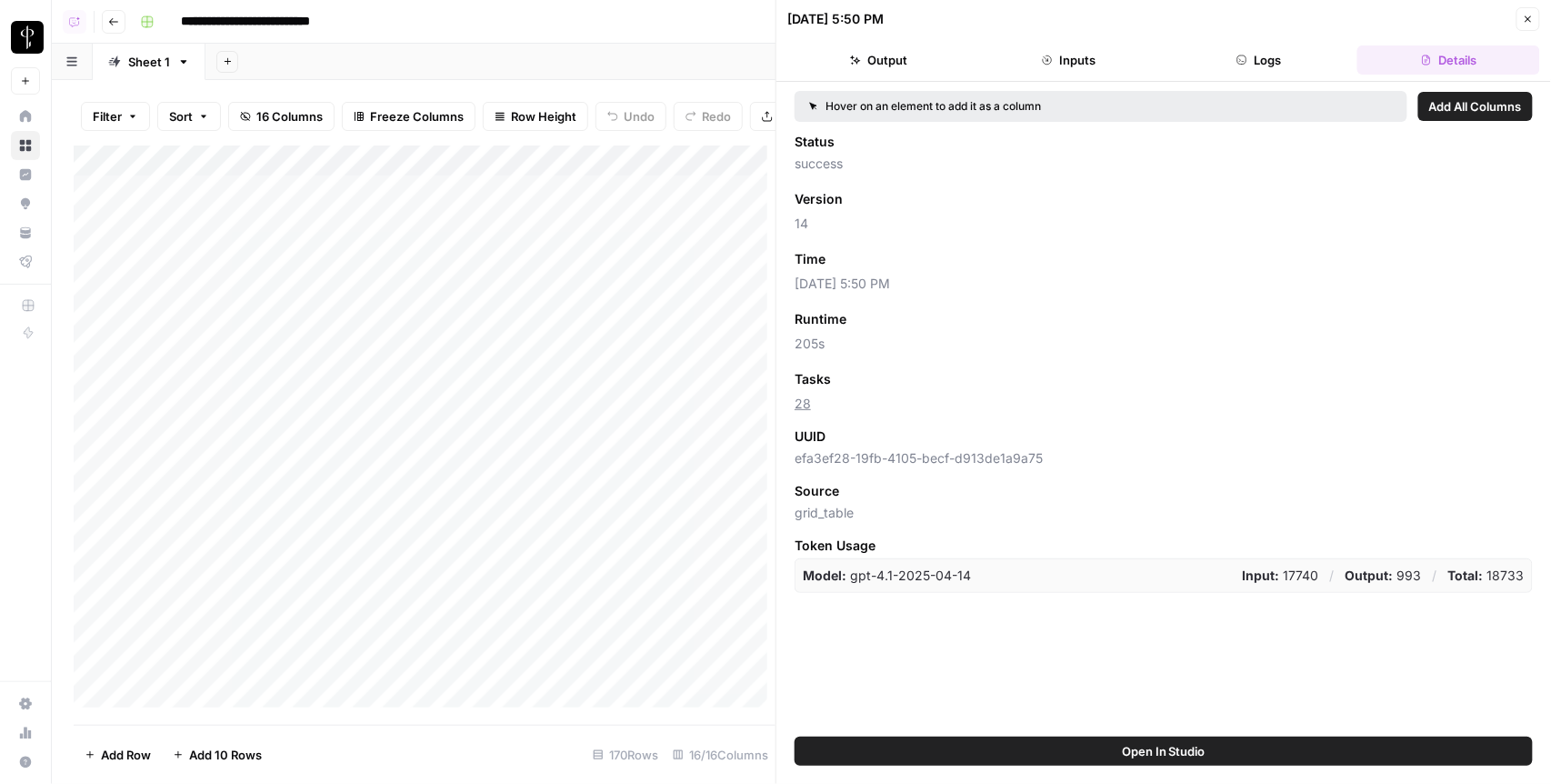
click at [1520, 17] on button "Close" at bounding box center [1528, 19] width 24 height 24
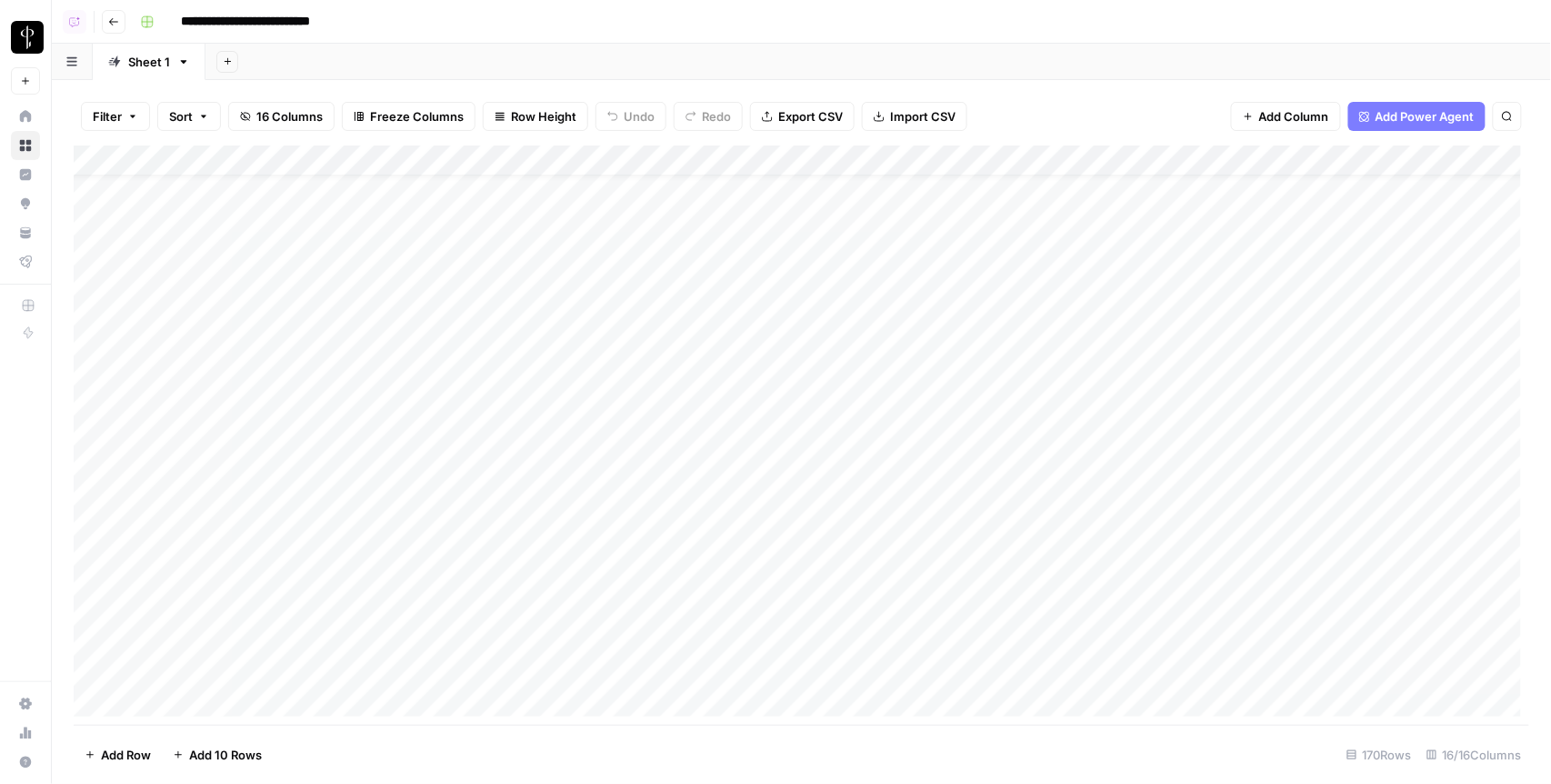
scroll to position [41, 2]
click at [513, 304] on div "Add Column" at bounding box center [801, 436] width 1456 height 580
click at [528, 304] on div "Add Column" at bounding box center [801, 436] width 1456 height 580
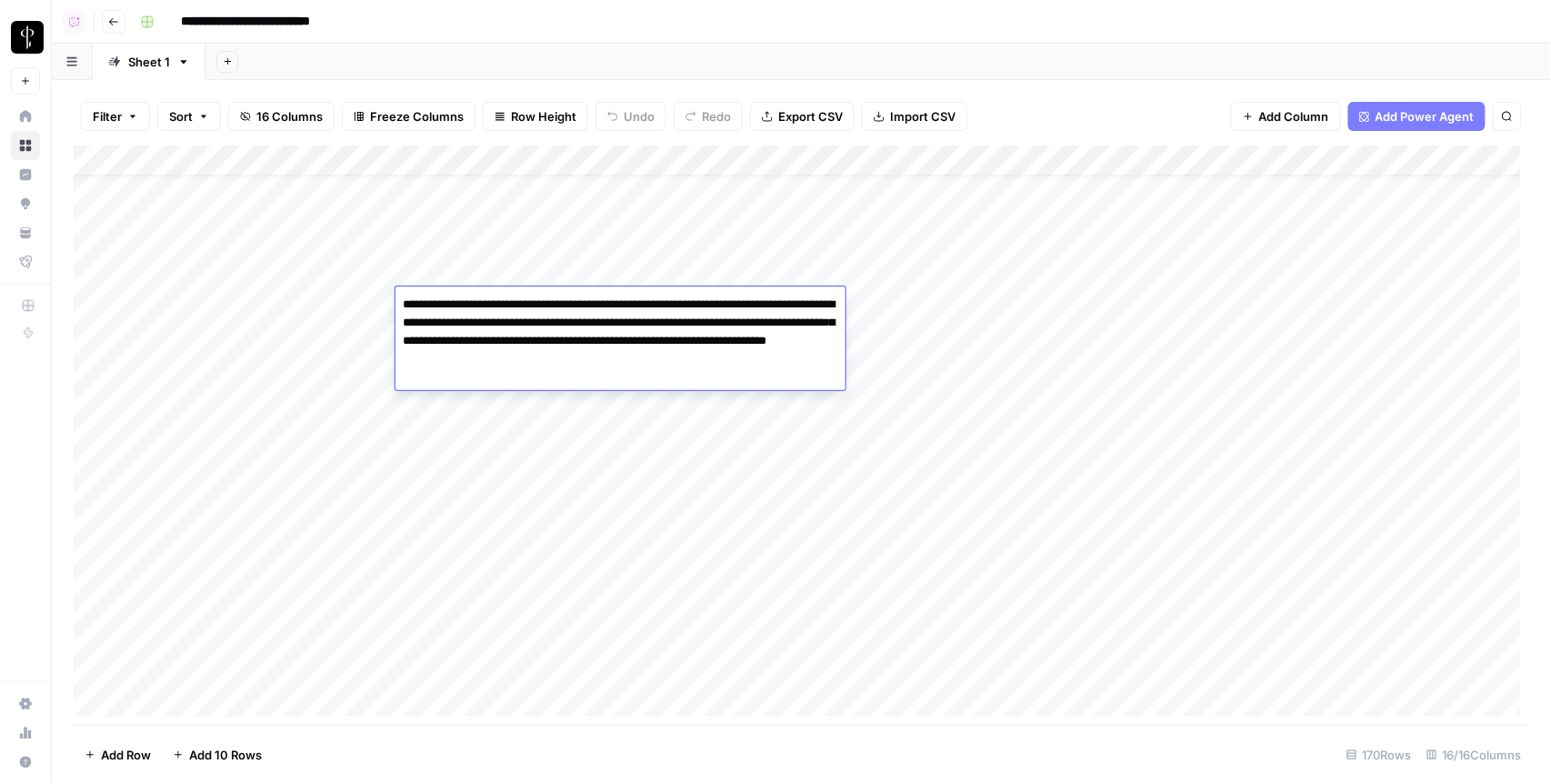
click at [528, 304] on body "**********" at bounding box center [776, 392] width 1551 height 784
drag, startPoint x: 517, startPoint y: 303, endPoint x: 805, endPoint y: 303, distance: 288.0
click at [805, 303] on textarea "**********" at bounding box center [620, 332] width 450 height 80
click at [748, 328] on textarea "**********" at bounding box center [620, 332] width 450 height 80
click at [1247, 302] on div "Add Column" at bounding box center [801, 436] width 1456 height 580
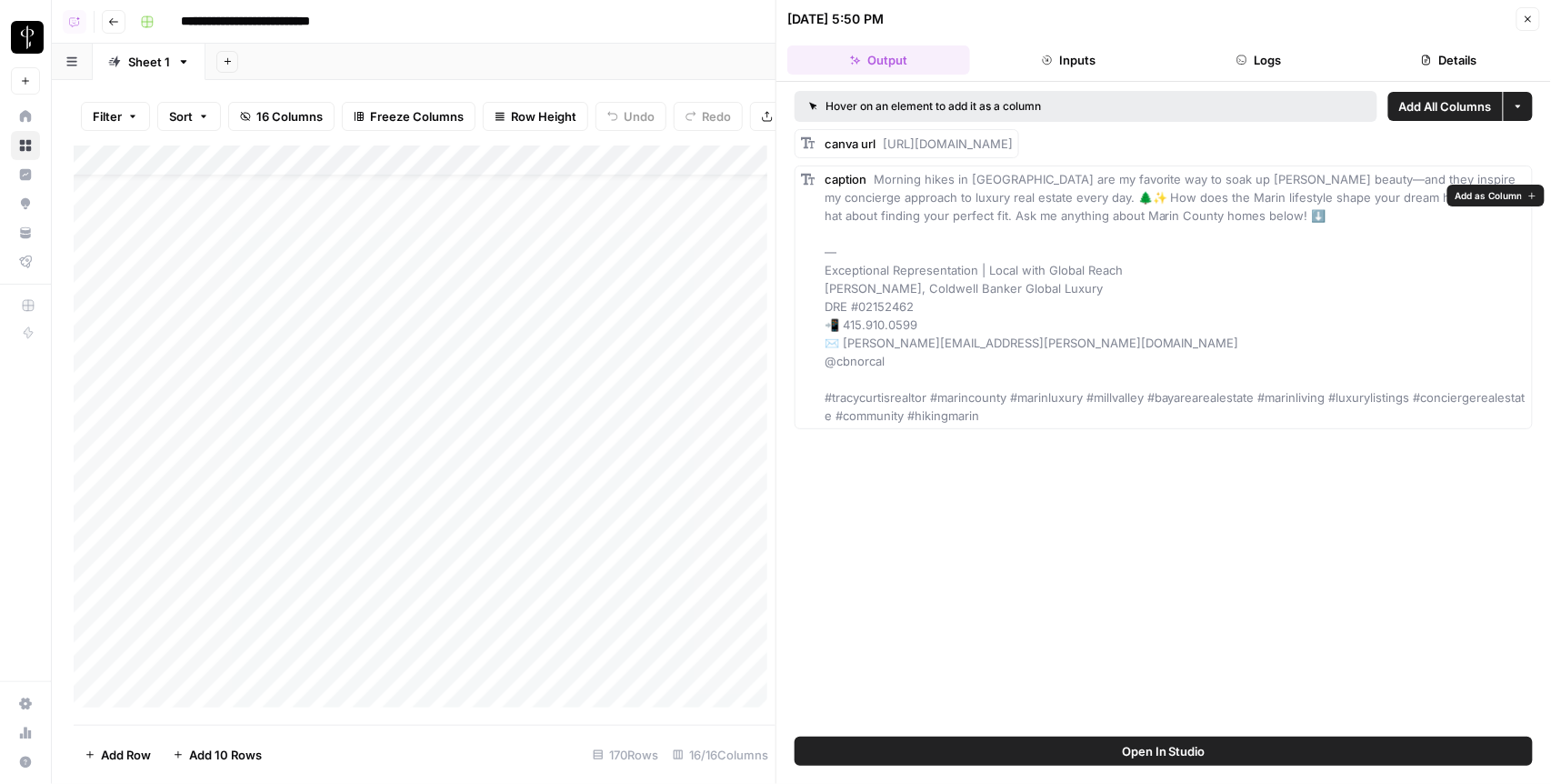
click at [903, 206] on div "caption Morning hikes in Mill Valley are my favorite way to soak up Marin’s bea…" at bounding box center [1175, 298] width 702 height 255
drag, startPoint x: 876, startPoint y: 194, endPoint x: 1282, endPoint y: 190, distance: 406.0
click at [1282, 190] on span "Morning hikes in Mill Valley are my favorite way to soak up Marin’s beauty—and …" at bounding box center [1175, 297] width 701 height 251
copy span "Morning hikes in Mill Valley are my favorite way to soak up Marin’s beauty"
click at [1023, 611] on div "Hover on an element to add it as a column Add All Columns More options canva ur…" at bounding box center [1163, 409] width 775 height 655
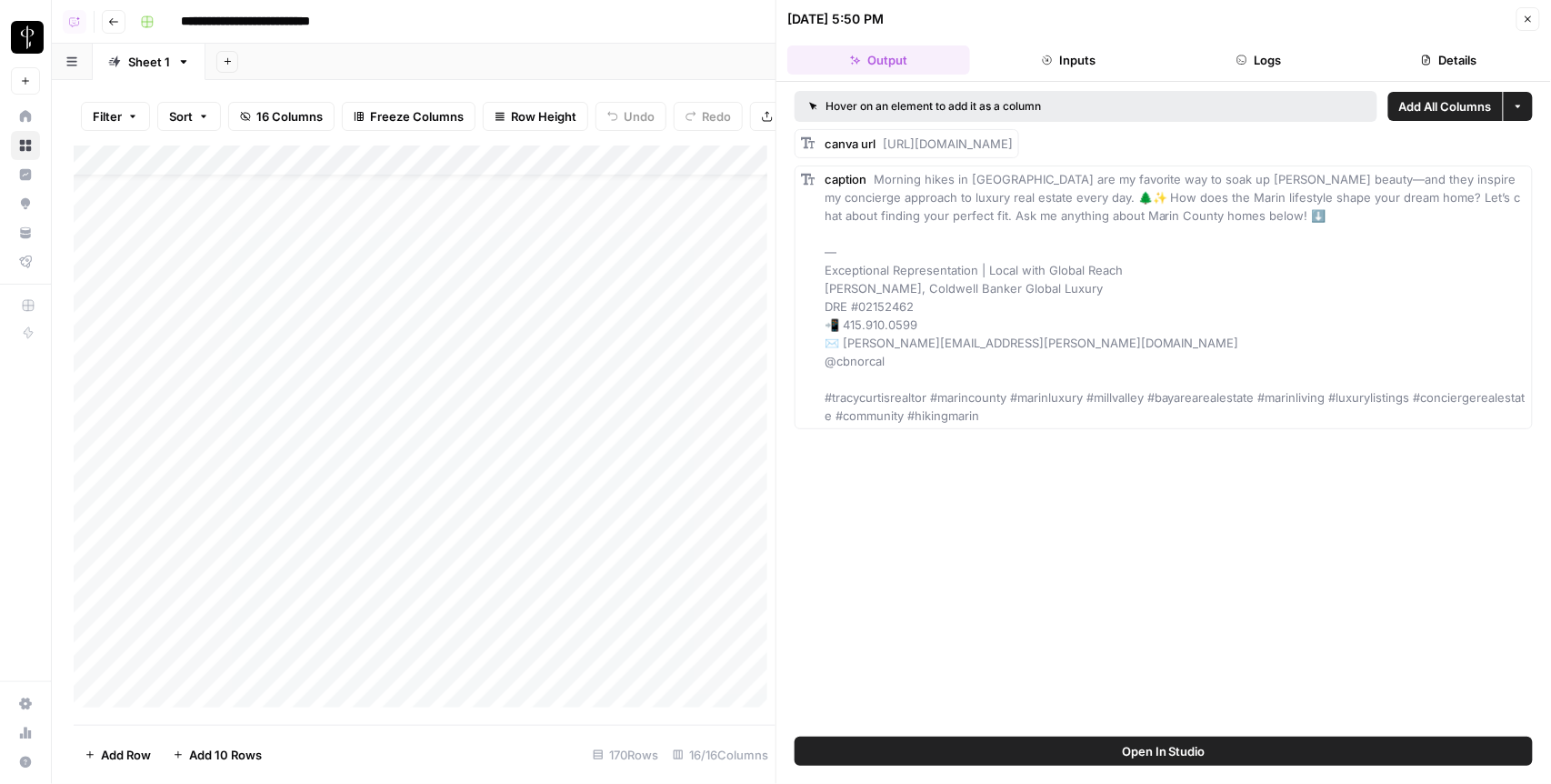
click at [1526, 14] on icon "button" at bounding box center [1527, 18] width 11 height 11
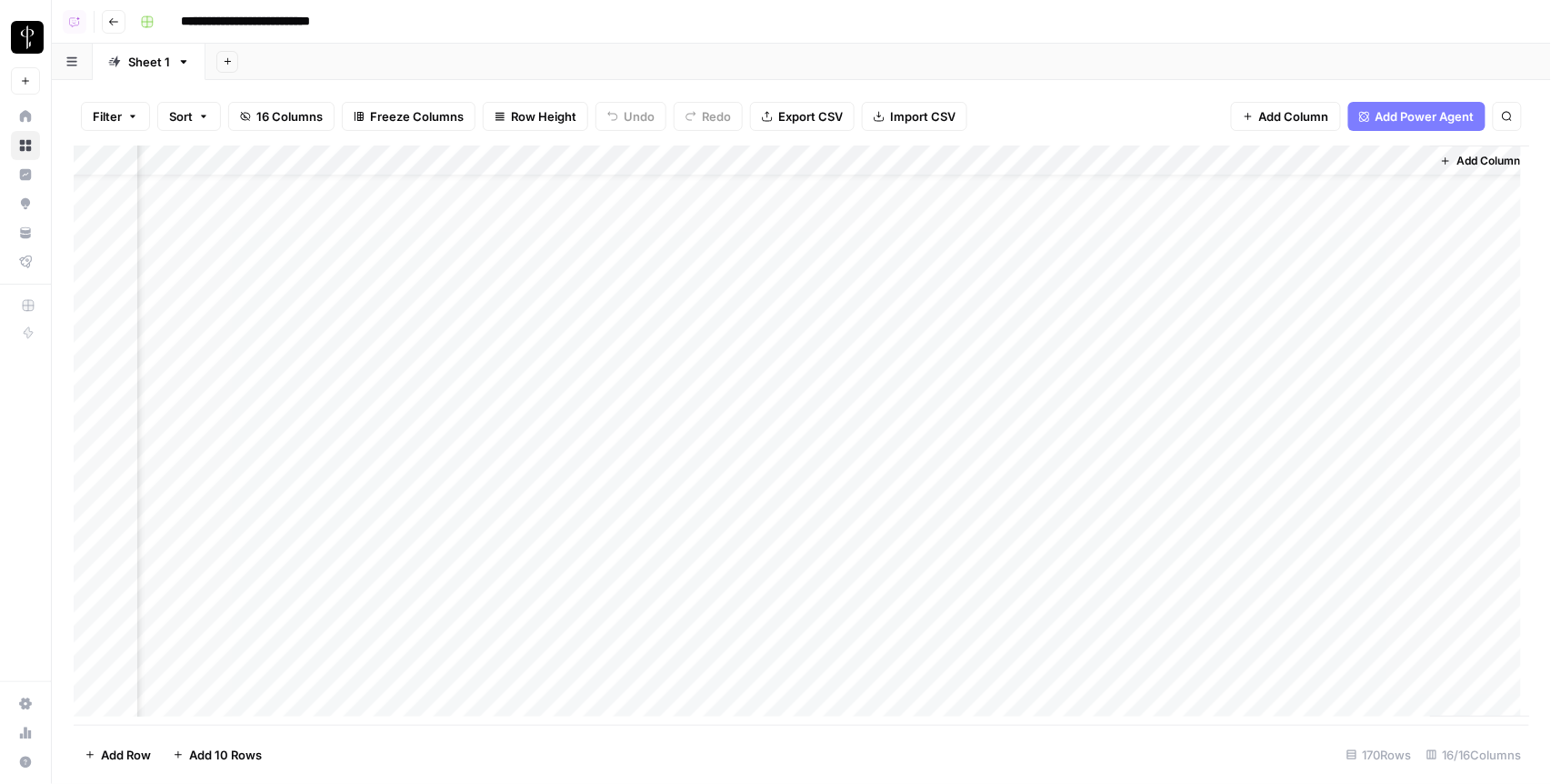
scroll to position [44, 1762]
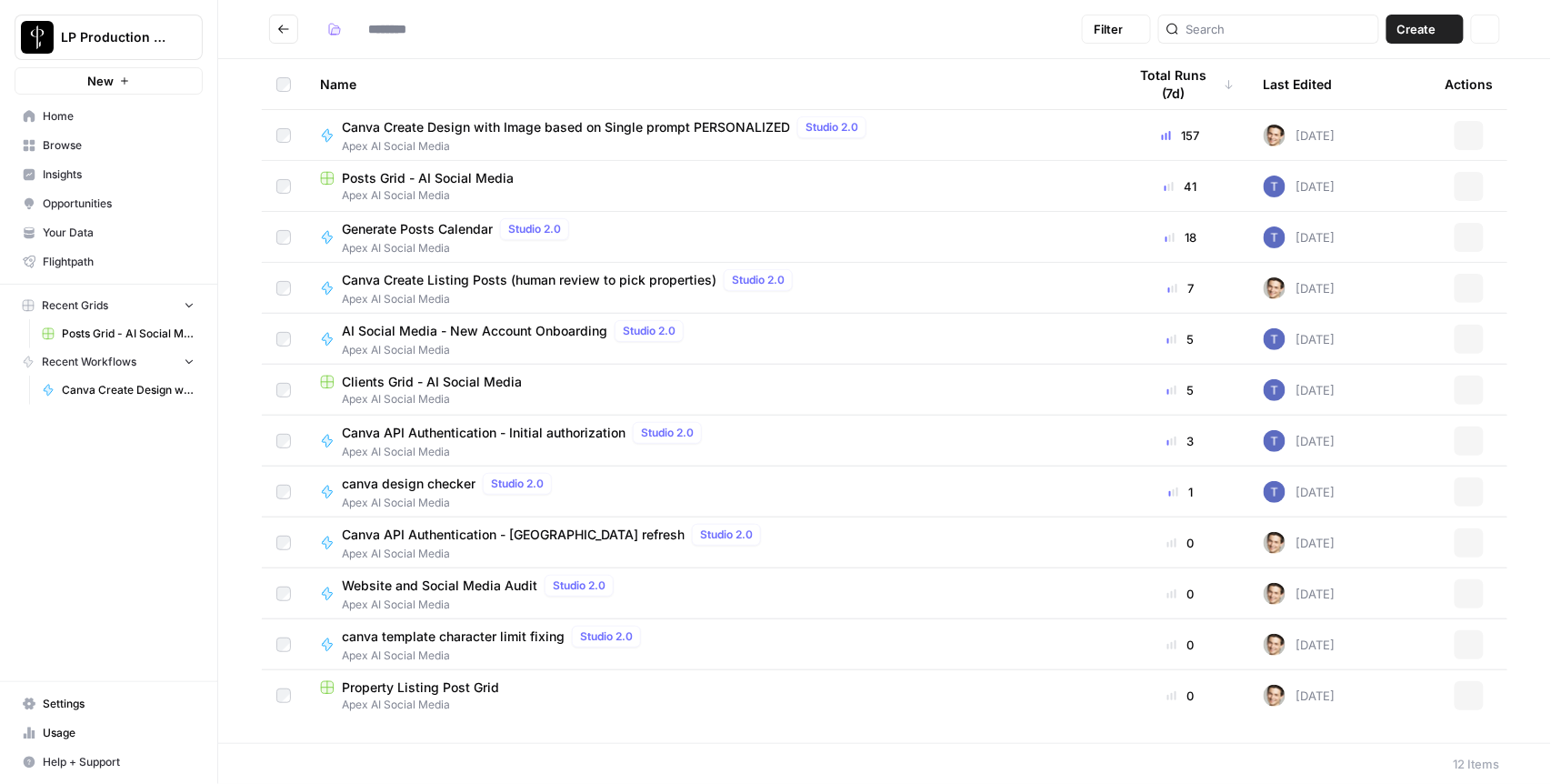
type input "**********"
click at [449, 384] on span "Clients Grid - AI Social Media" at bounding box center [432, 381] width 180 height 18
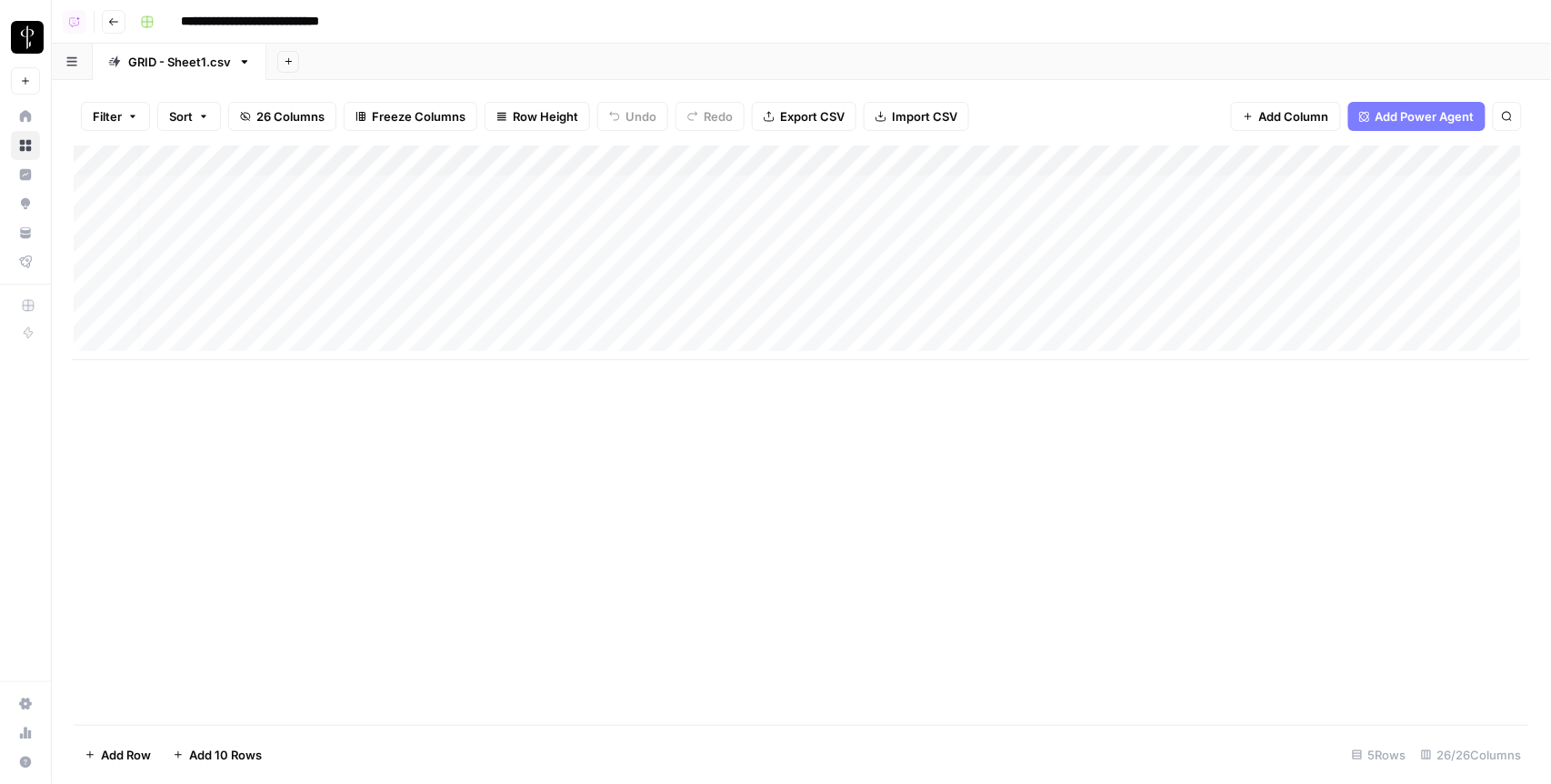
scroll to position [0, 53]
click at [1026, 185] on div "Add Column" at bounding box center [801, 253] width 1456 height 214
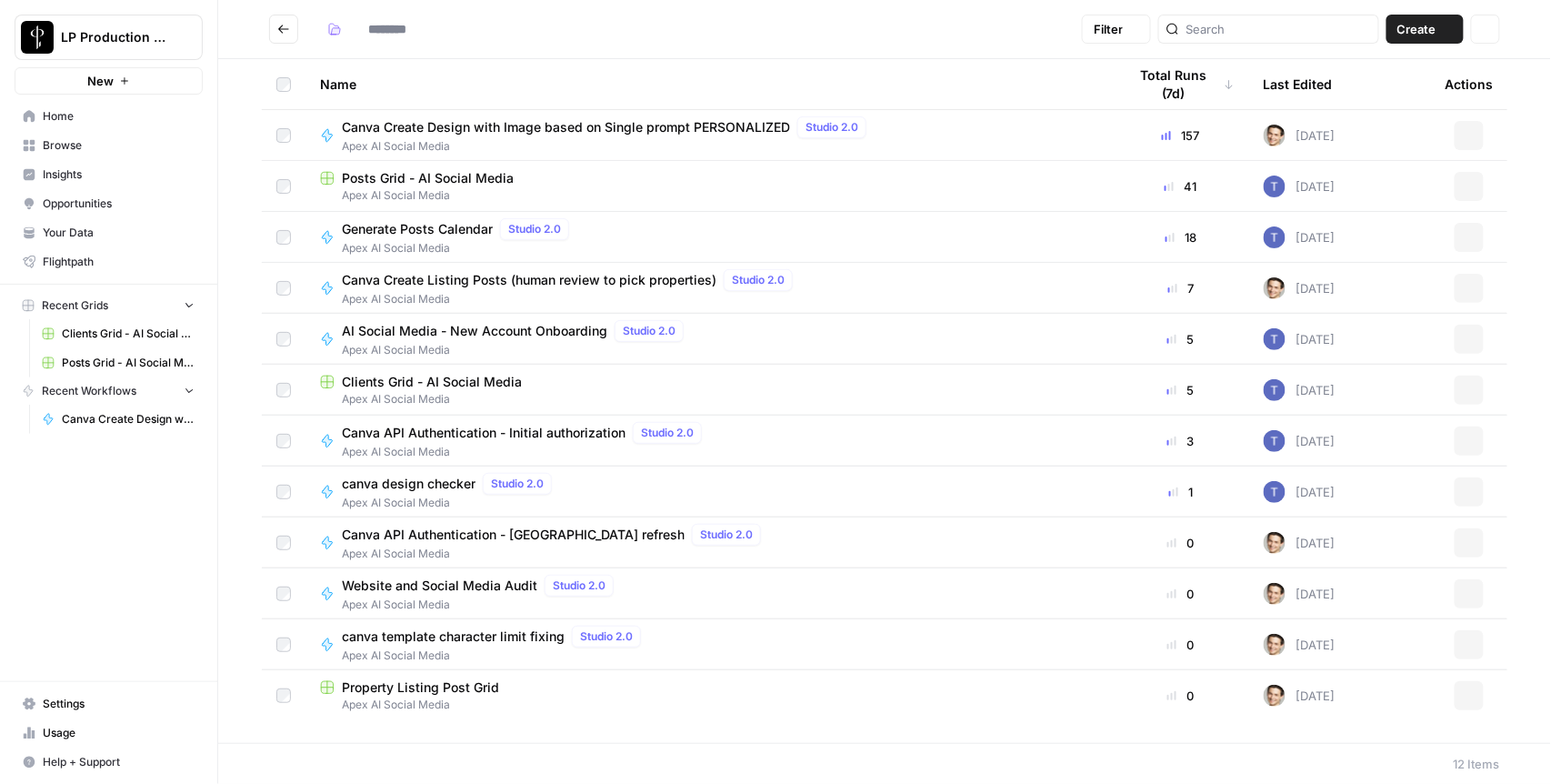
type input "**********"
click at [458, 696] on span "Apex AI Social Media" at bounding box center [708, 704] width 778 height 16
type input "**********"
click at [615, 126] on span "Canva Create Design with Image based on Single prompt PERSONALIZED" at bounding box center [566, 126] width 448 height 18
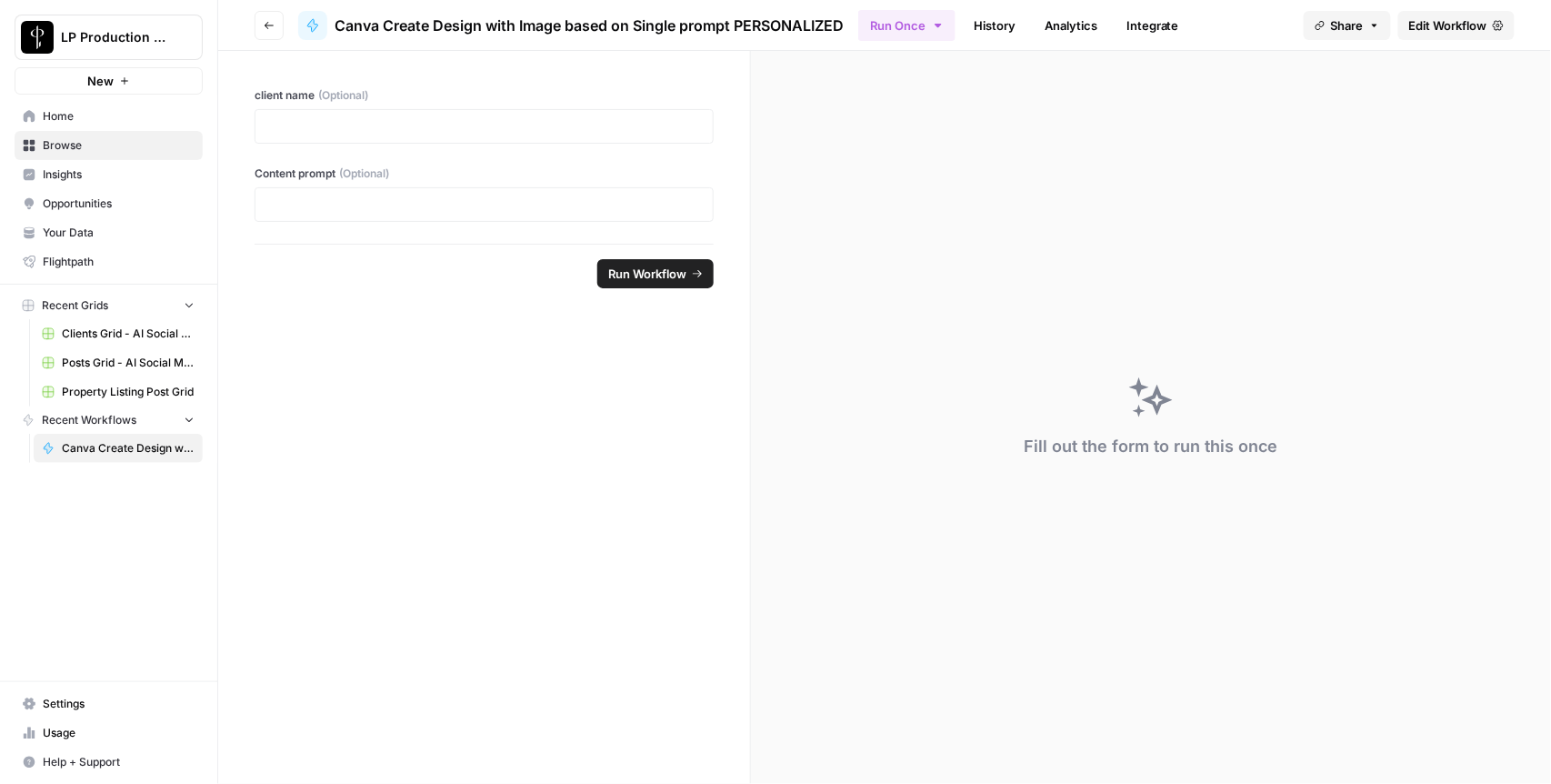
click at [1457, 20] on span "Edit Workflow" at bounding box center [1449, 25] width 79 height 18
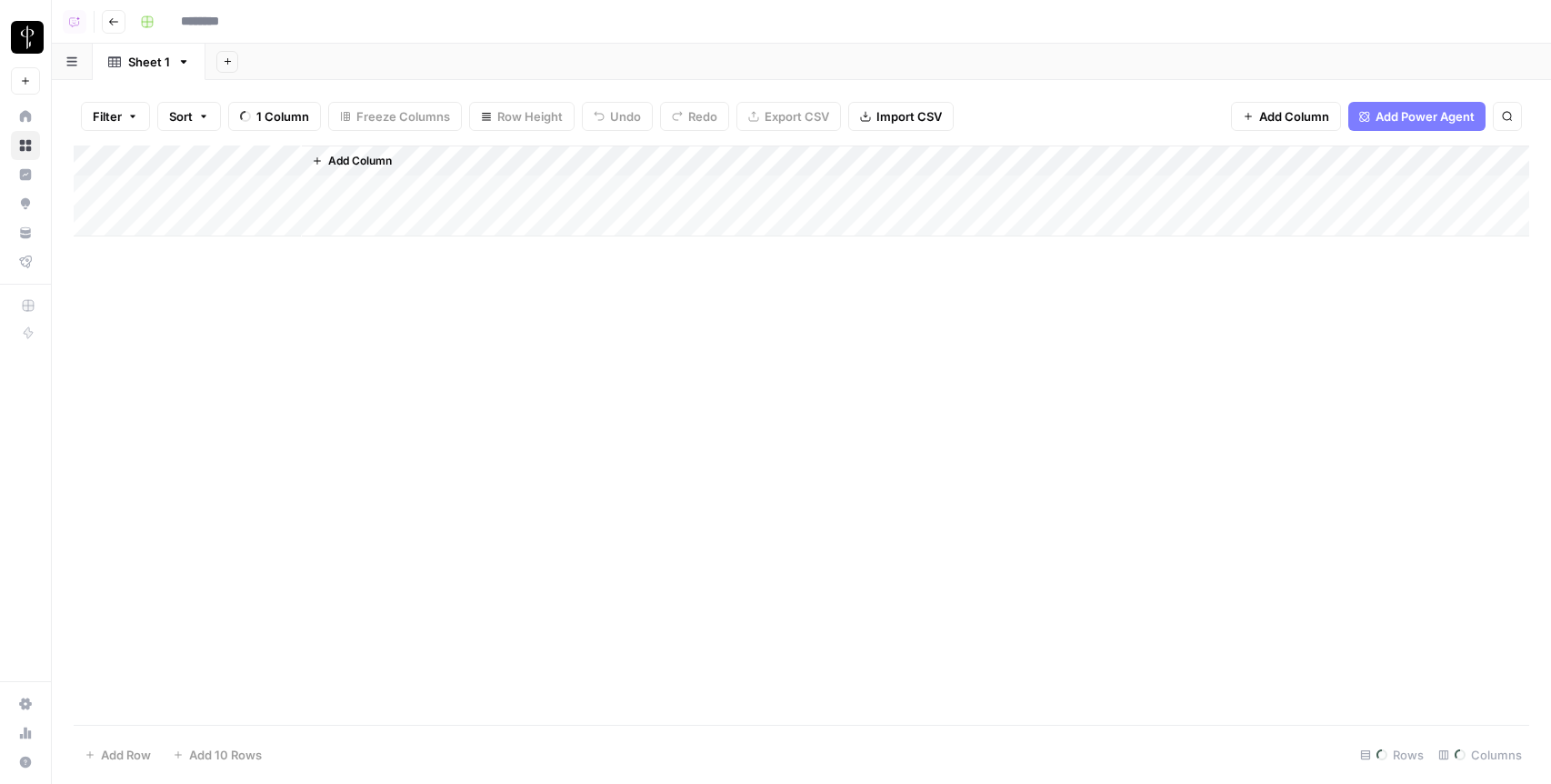
type input "**********"
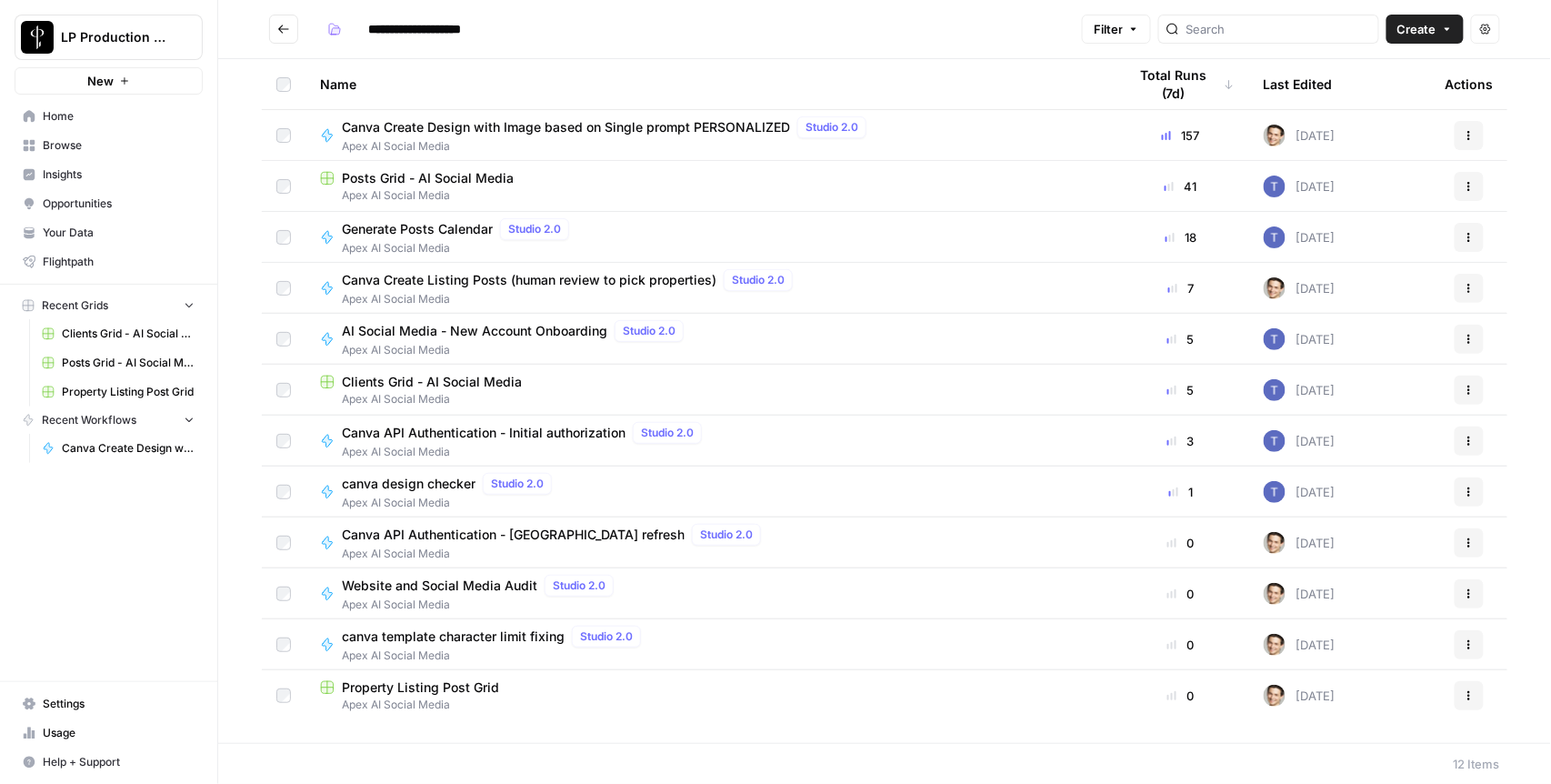
click at [405, 126] on span "Canva Create Design with Image based on Single prompt PERSONALIZED" at bounding box center [566, 126] width 448 height 18
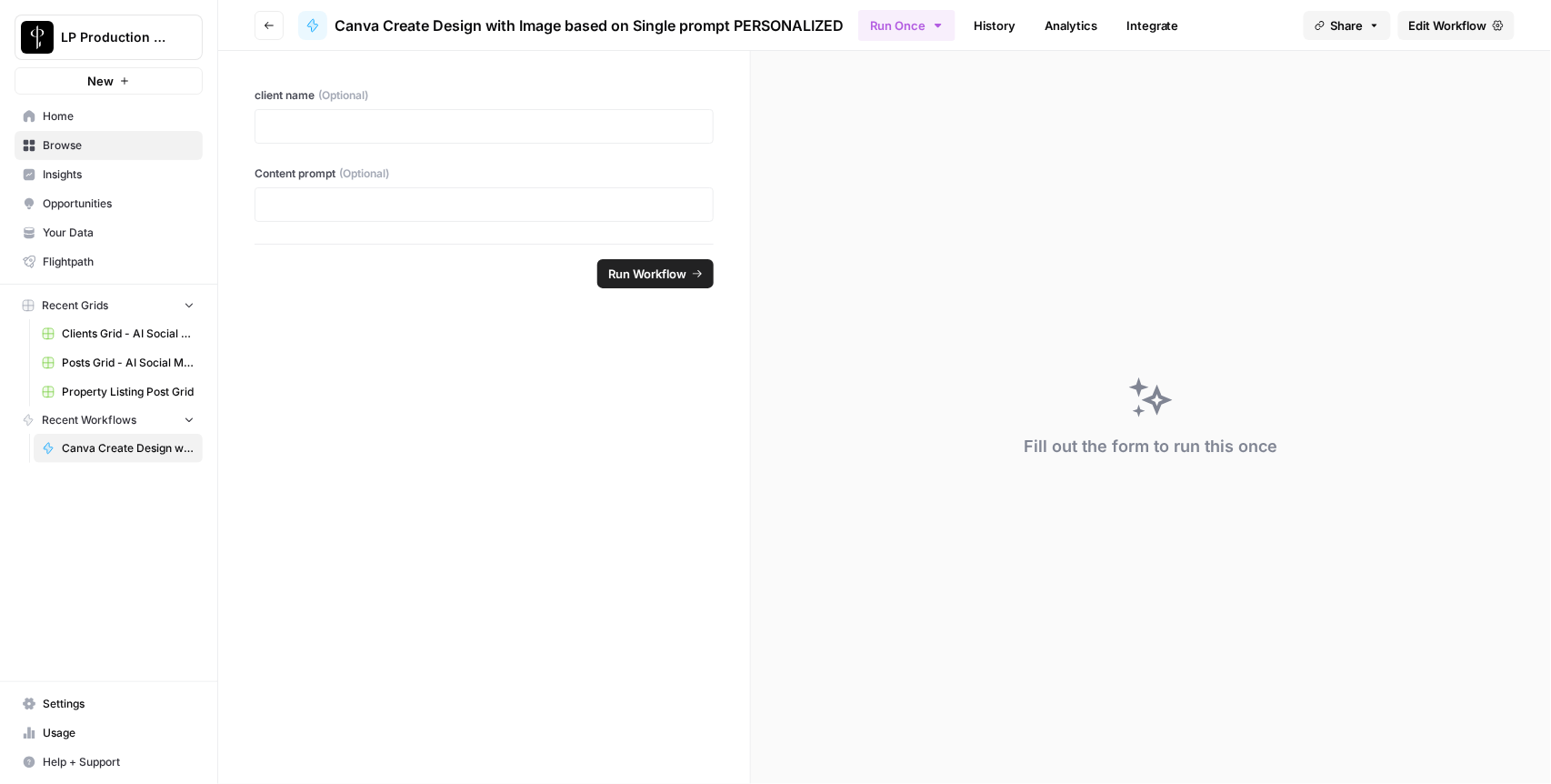
click at [1435, 26] on span "Edit Workflow" at bounding box center [1449, 25] width 79 height 18
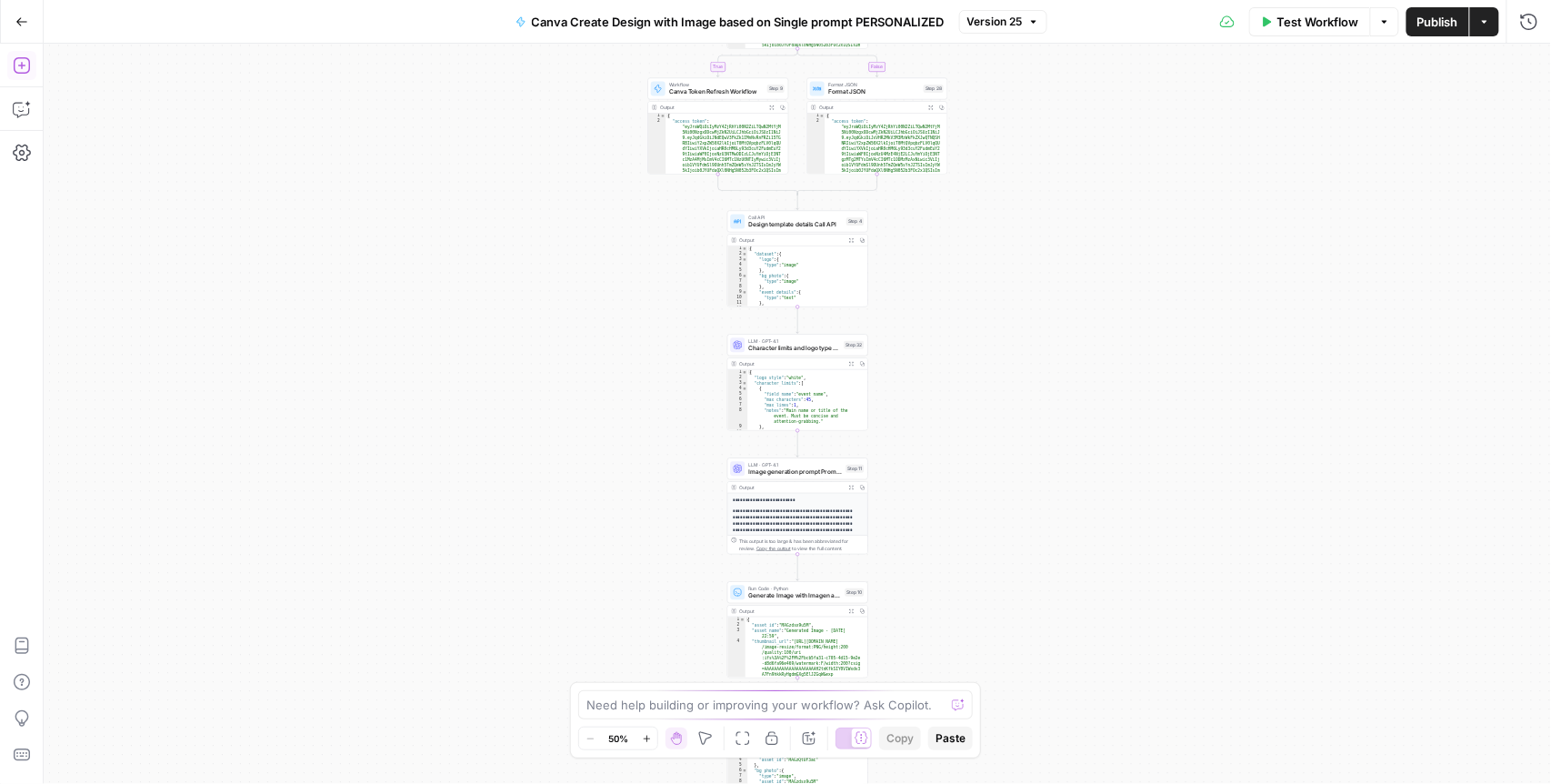
click at [10, 65] on button "Add Steps" at bounding box center [22, 65] width 29 height 29
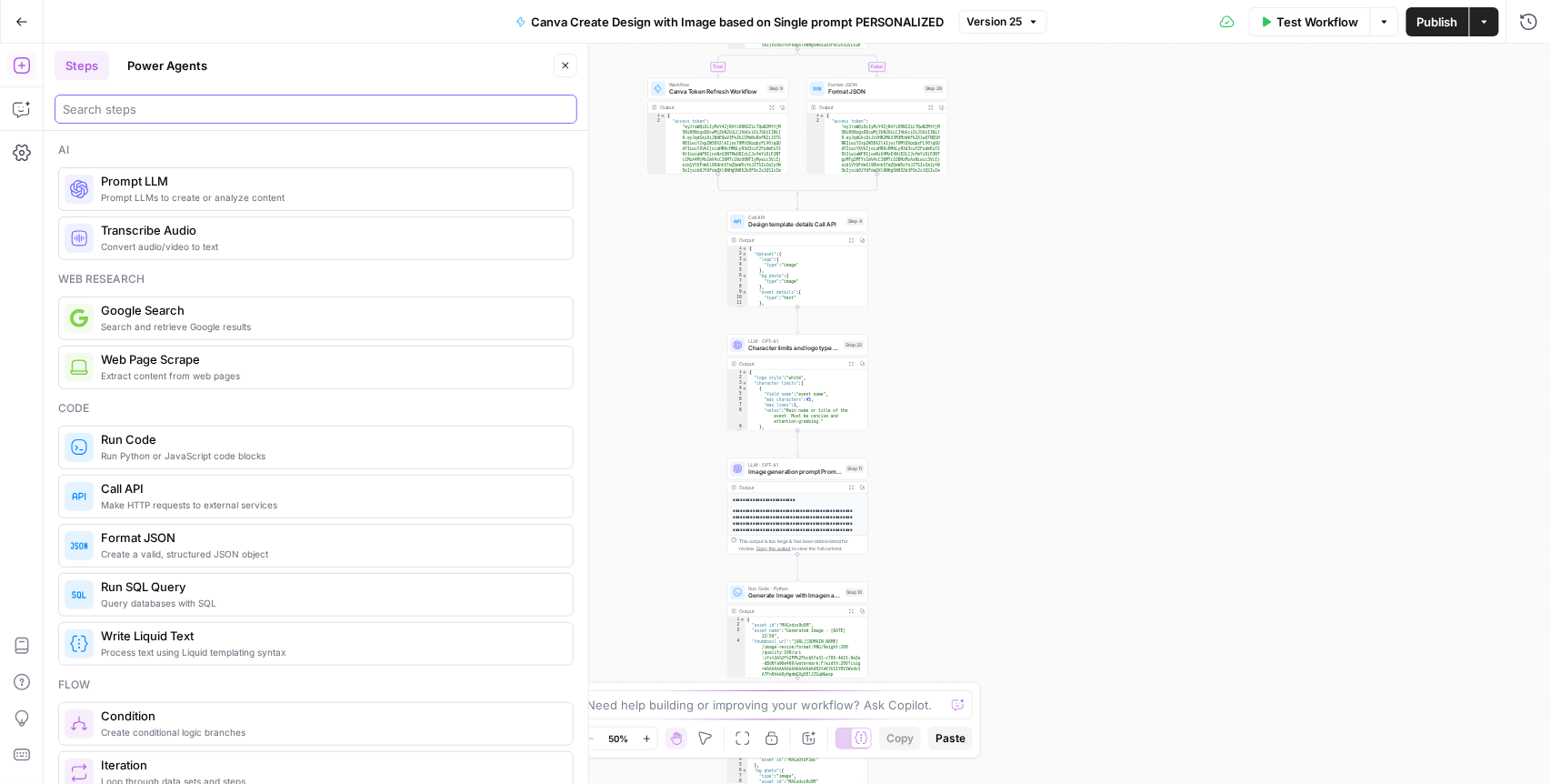
click at [143, 104] on input "search" at bounding box center [316, 108] width 506 height 18
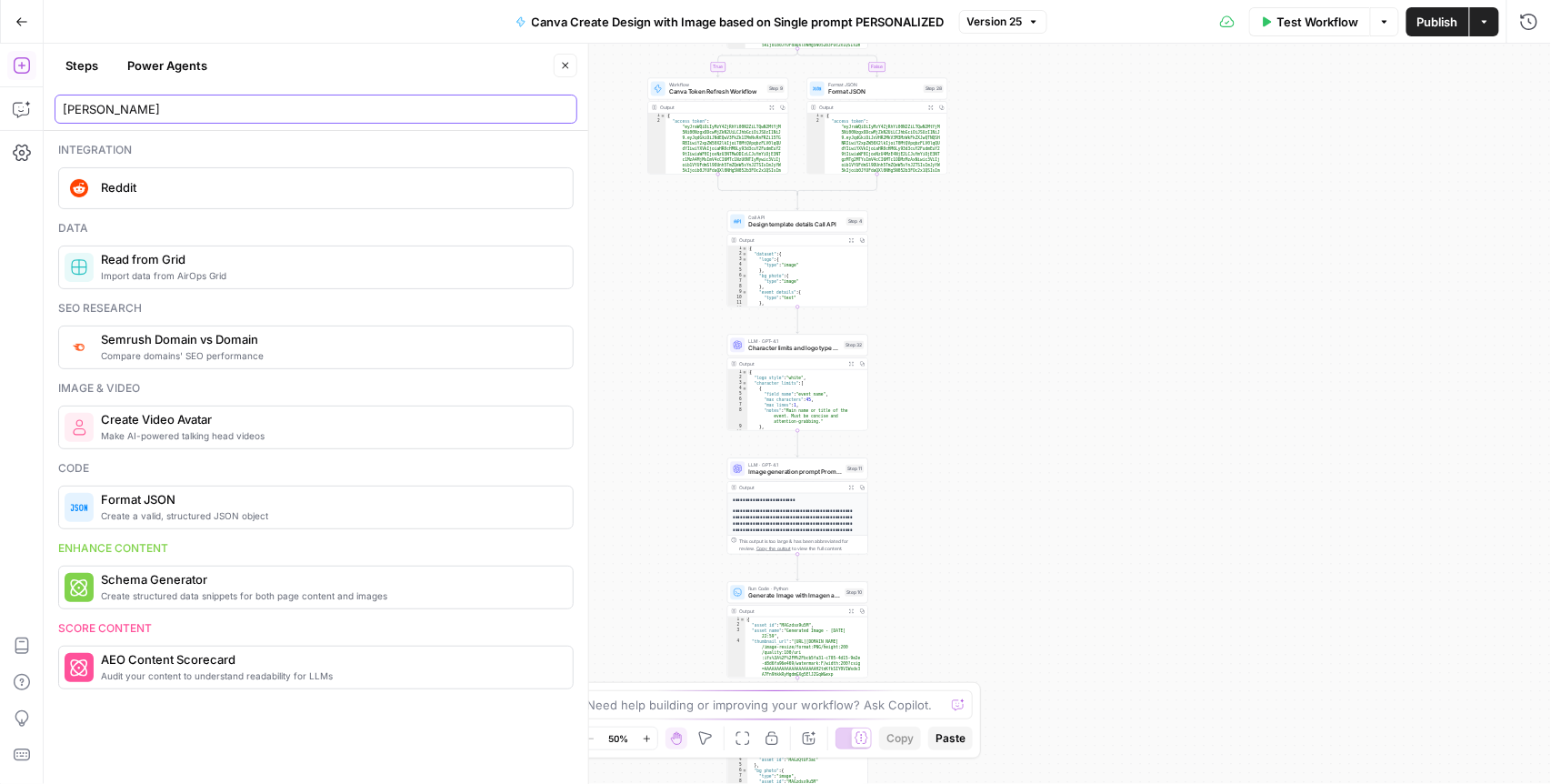
type input "[PERSON_NAME]"
click at [156, 192] on span "Reddit" at bounding box center [329, 187] width 458 height 18
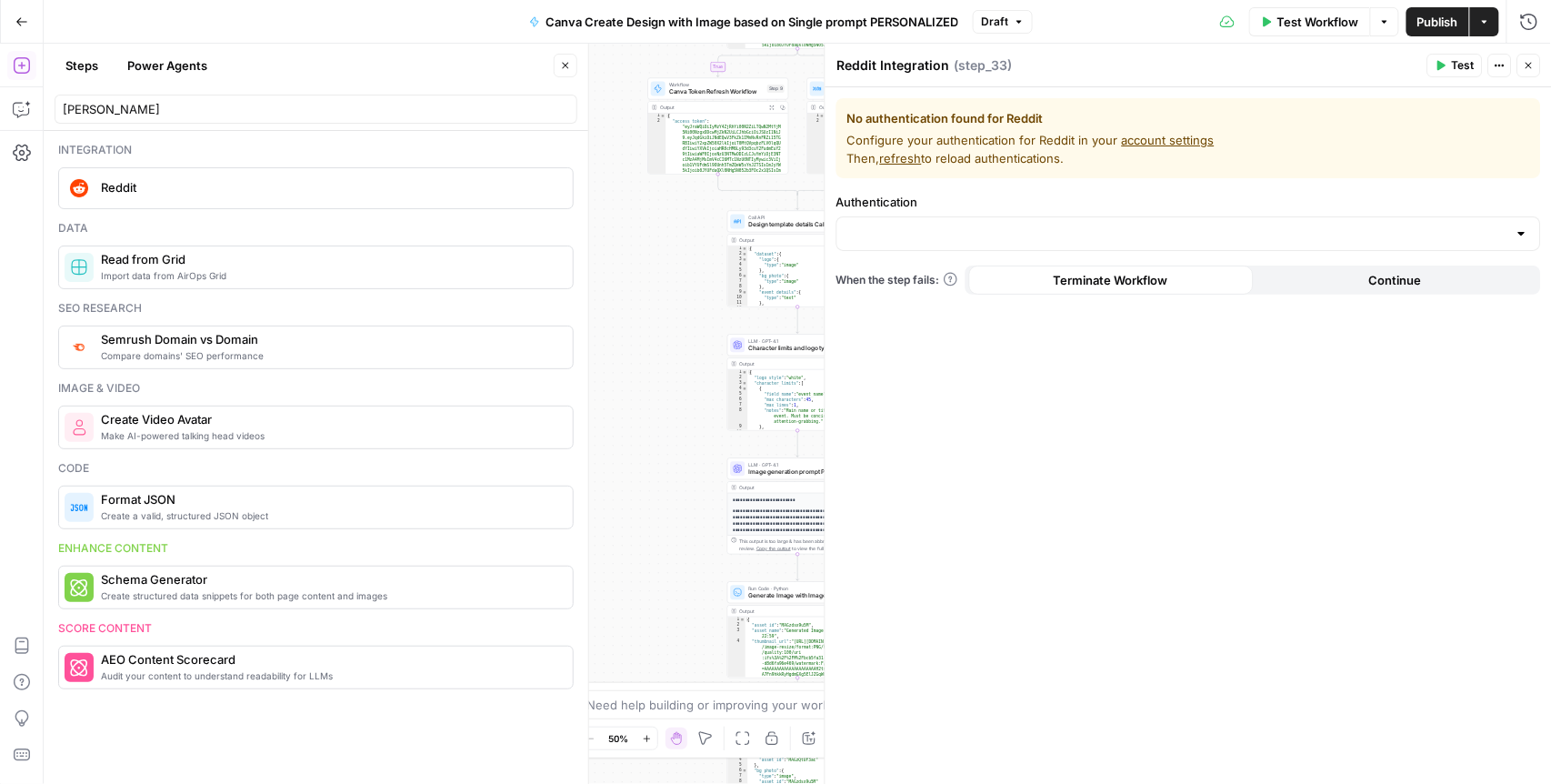
click at [1529, 66] on icon "button" at bounding box center [1528, 65] width 11 height 11
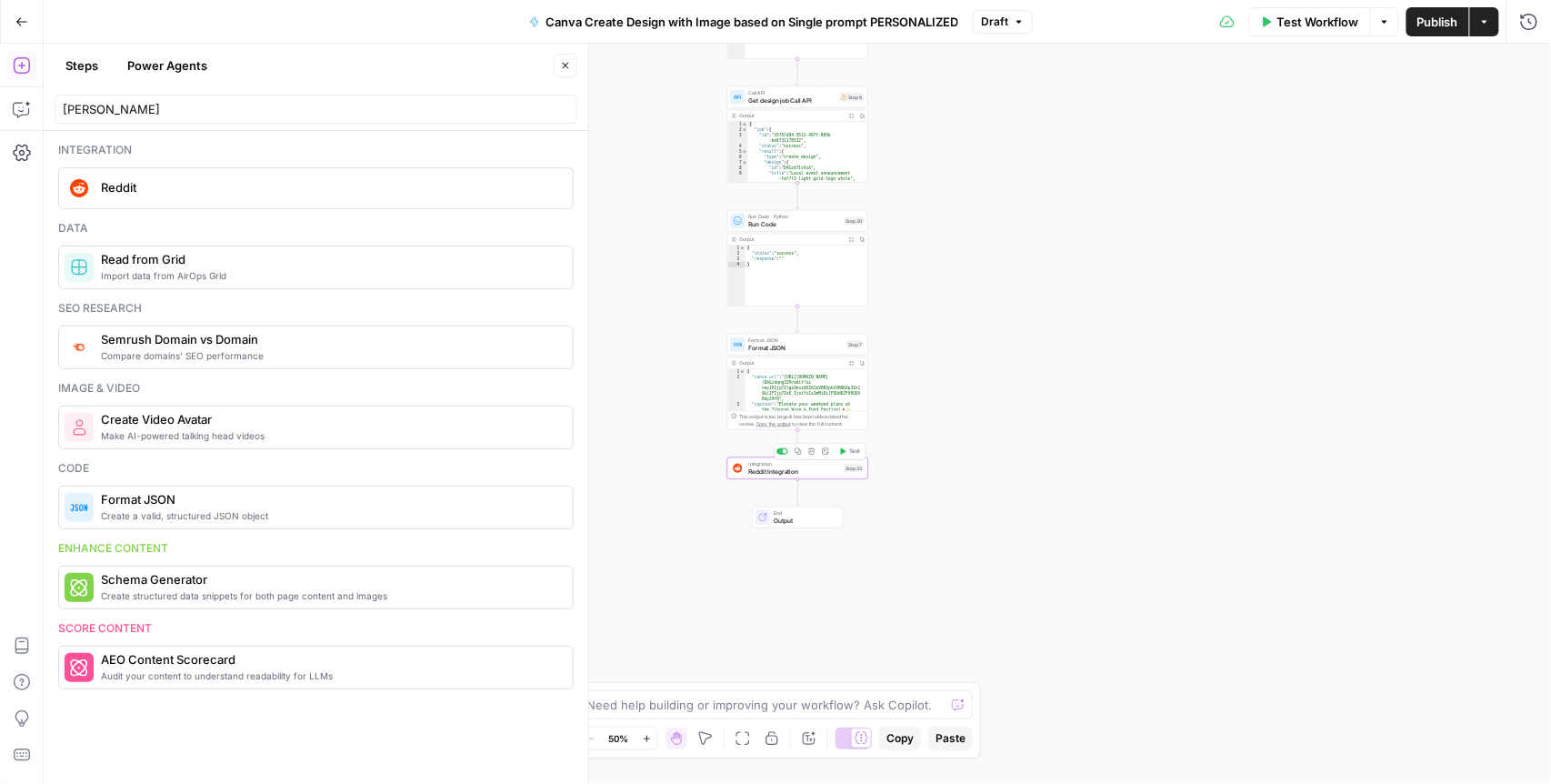
click at [815, 451] on button "Delete step" at bounding box center [812, 451] width 11 height 11
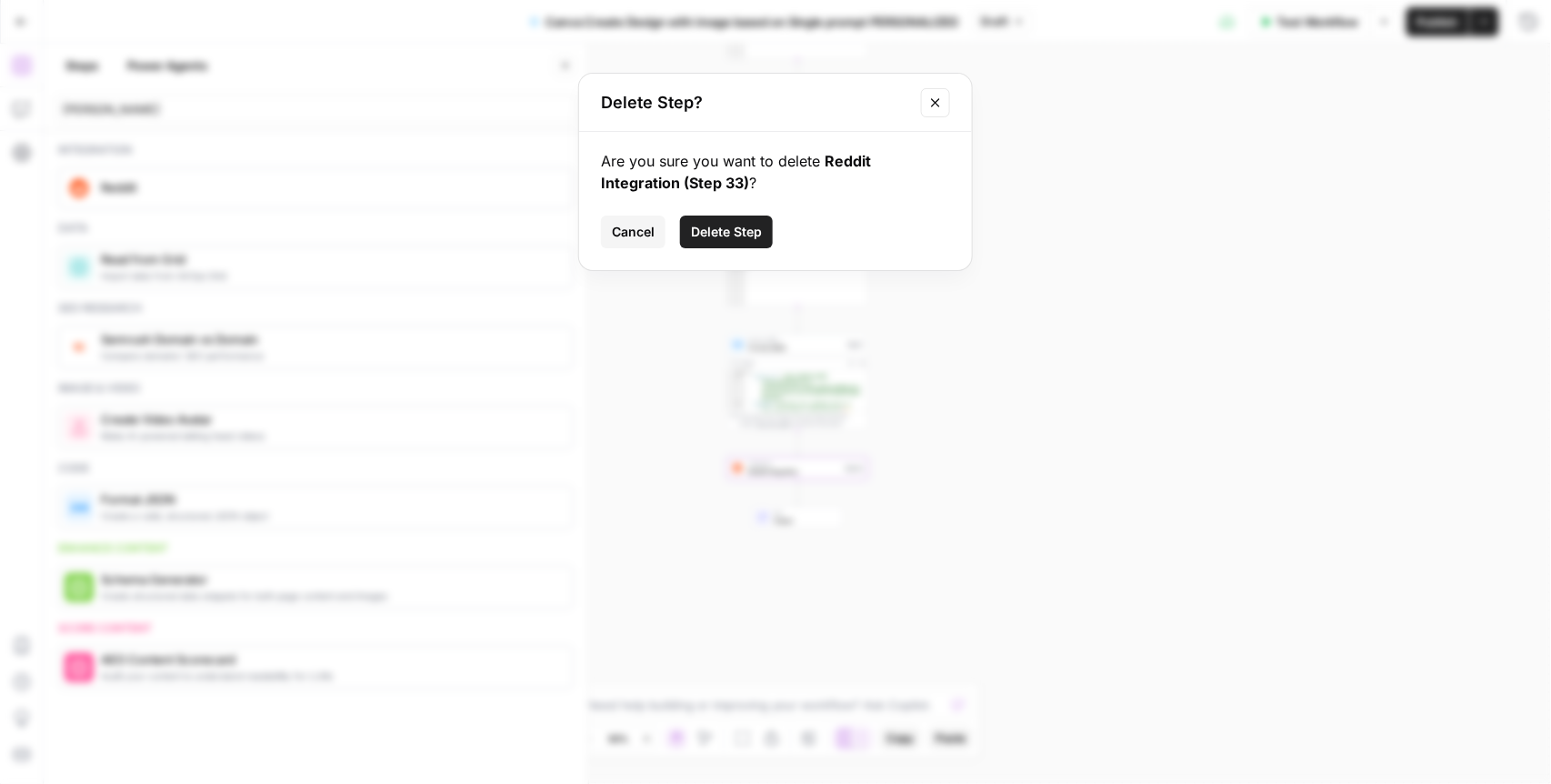
click at [739, 230] on span "Delete Step" at bounding box center [727, 232] width 71 height 18
